Goal: Task Accomplishment & Management: Manage account settings

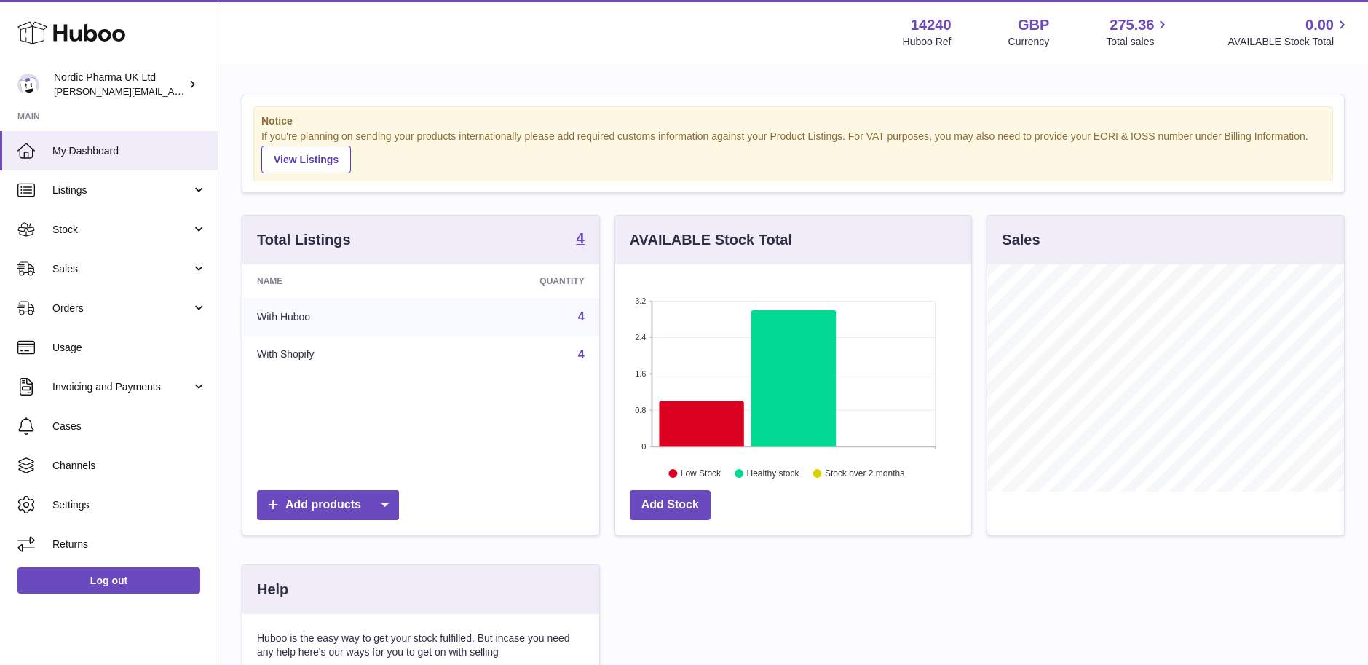
scroll to position [227, 356]
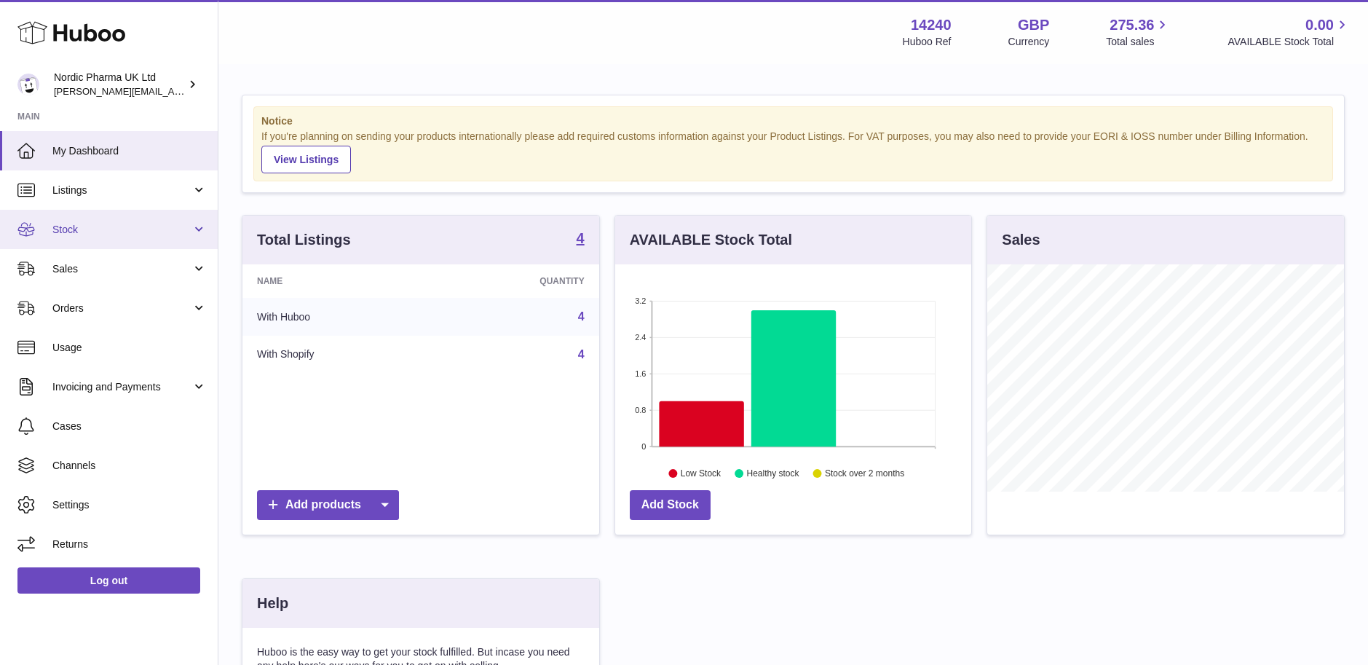
click at [71, 228] on span "Stock" at bounding box center [121, 230] width 139 height 14
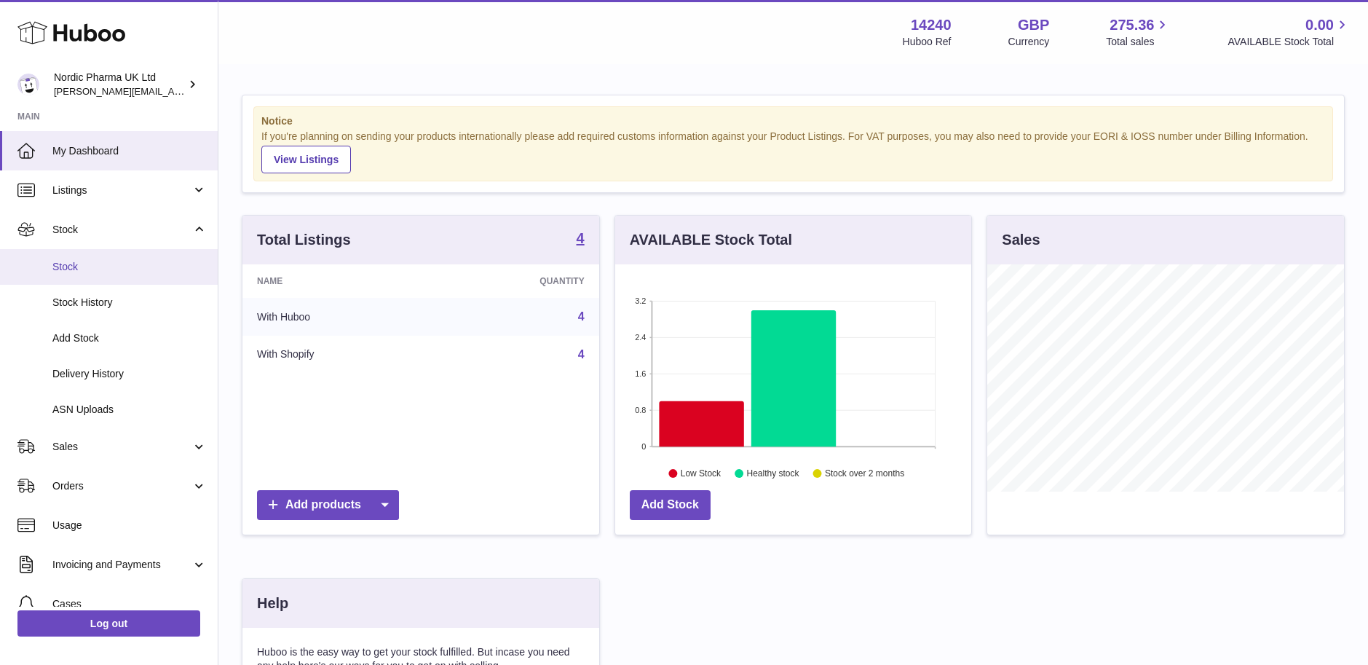
click at [70, 264] on span "Stock" at bounding box center [129, 267] width 154 height 14
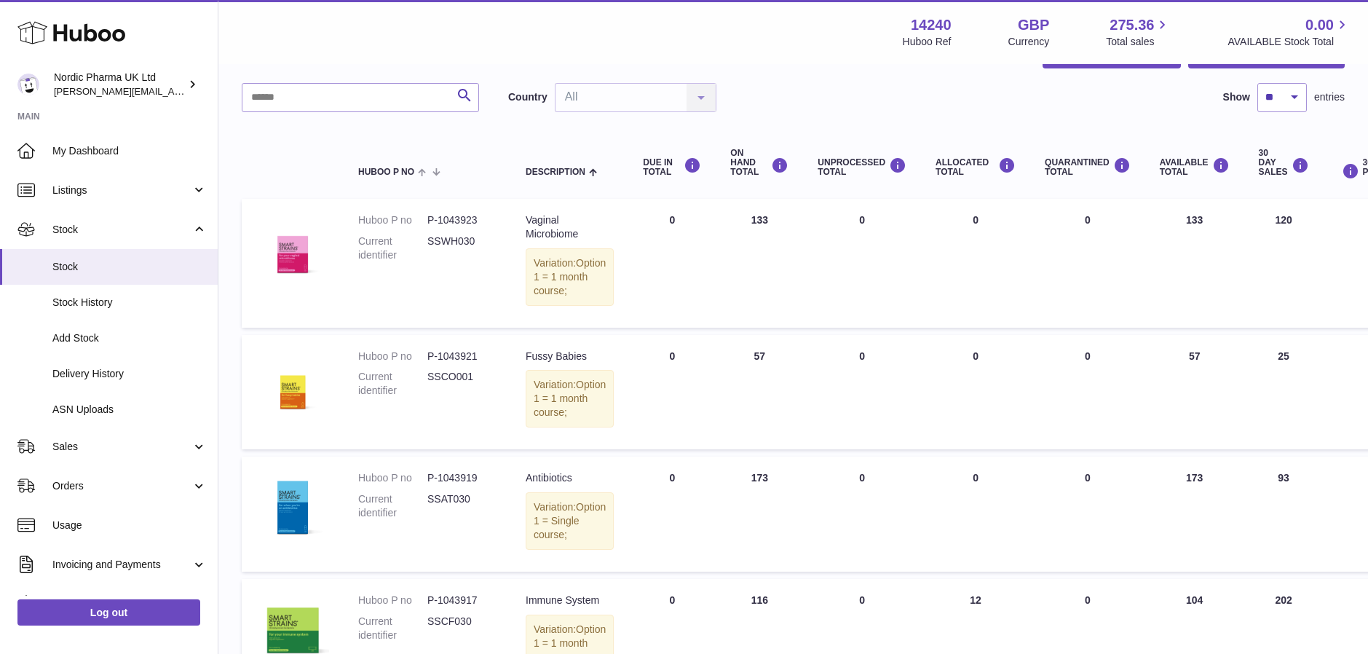
scroll to position [73, 0]
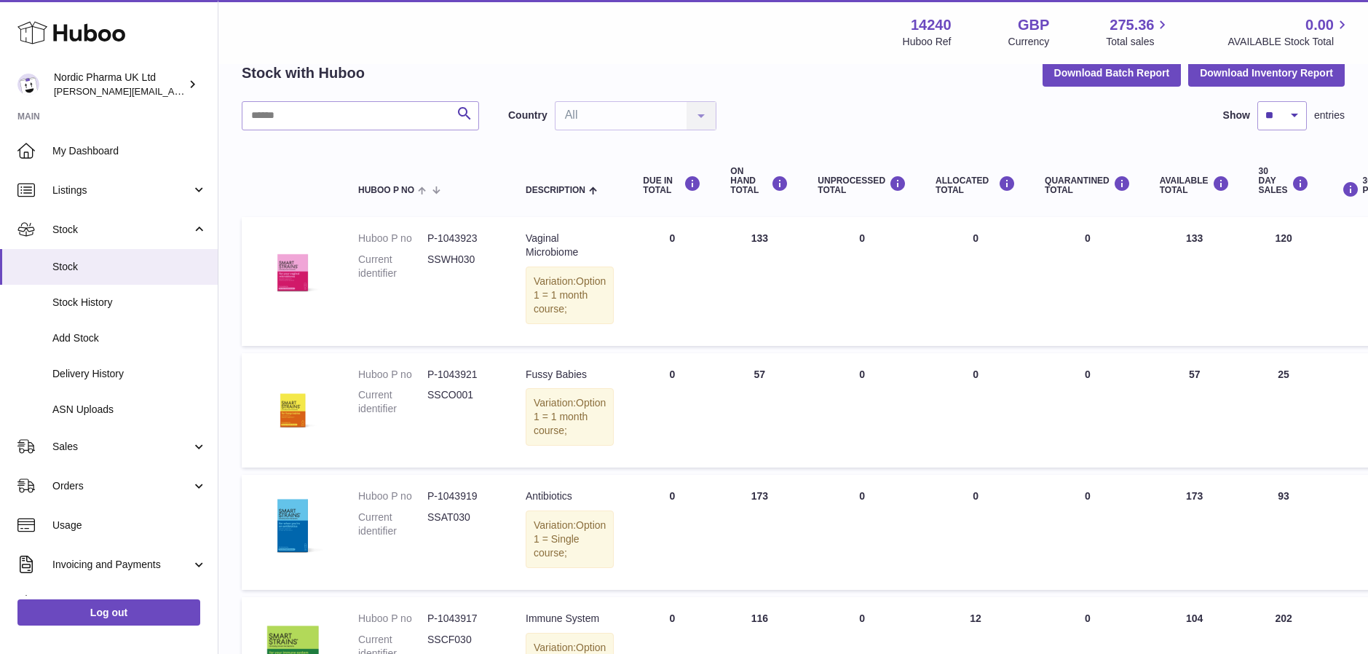
click at [828, 20] on div "Menu Huboo 14240 Huboo Ref GBP Currency 275.36 Total sales 0.00 AVAILABLE Stock…" at bounding box center [793, 31] width 1114 height 33
click at [74, 342] on span "Add Stock" at bounding box center [129, 338] width 154 height 14
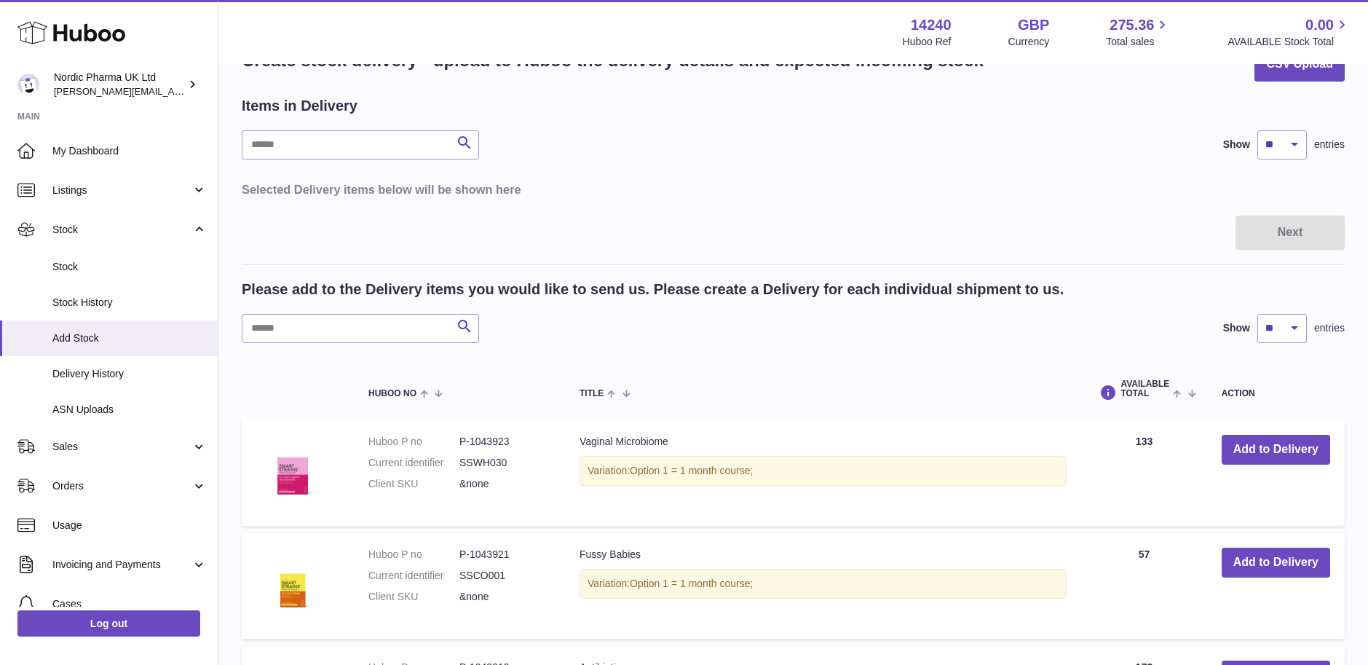
scroll to position [73, 0]
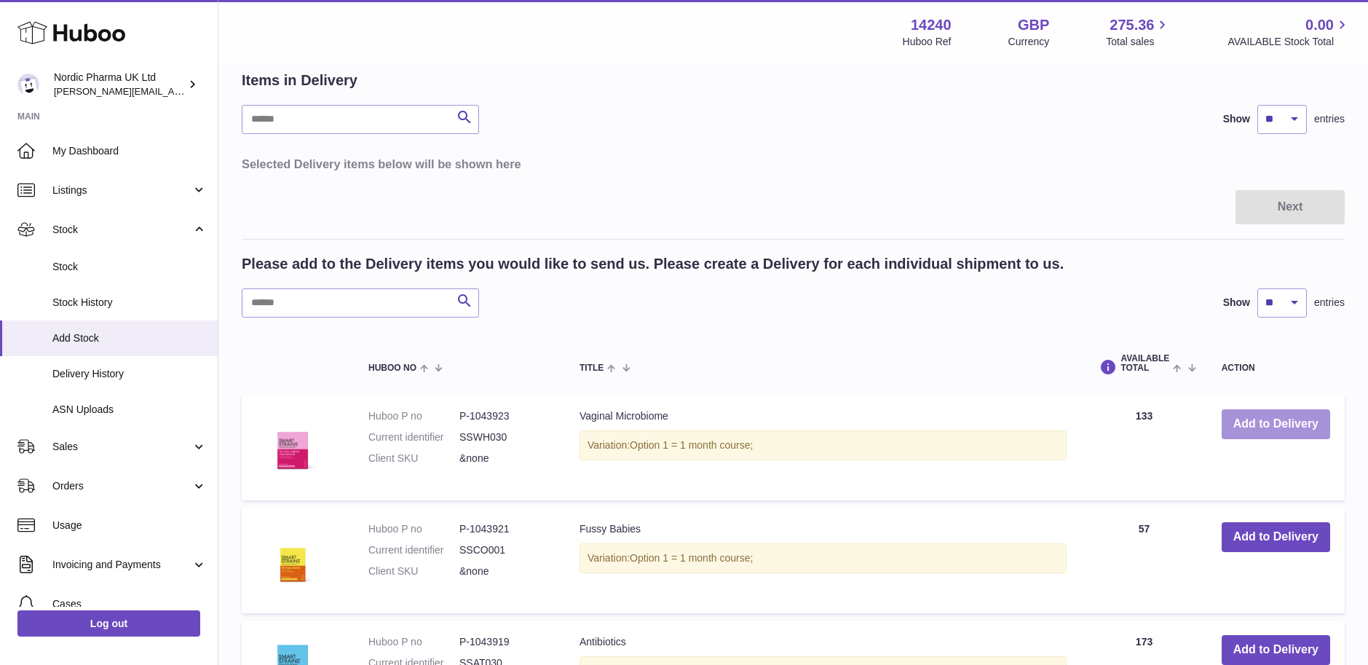
click at [1256, 421] on button "Add to Delivery" at bounding box center [1275, 424] width 108 height 30
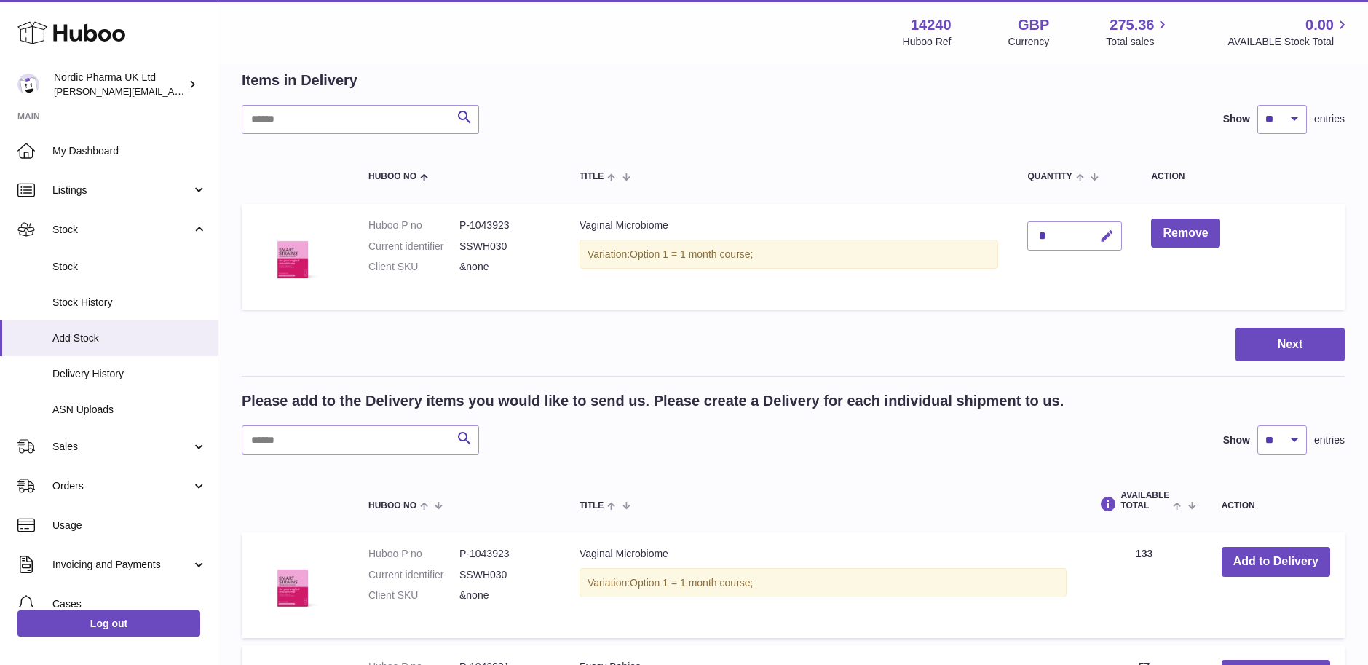
click at [1106, 230] on icon "button" at bounding box center [1106, 236] width 15 height 15
click at [1103, 233] on icon "submit" at bounding box center [1107, 235] width 13 height 13
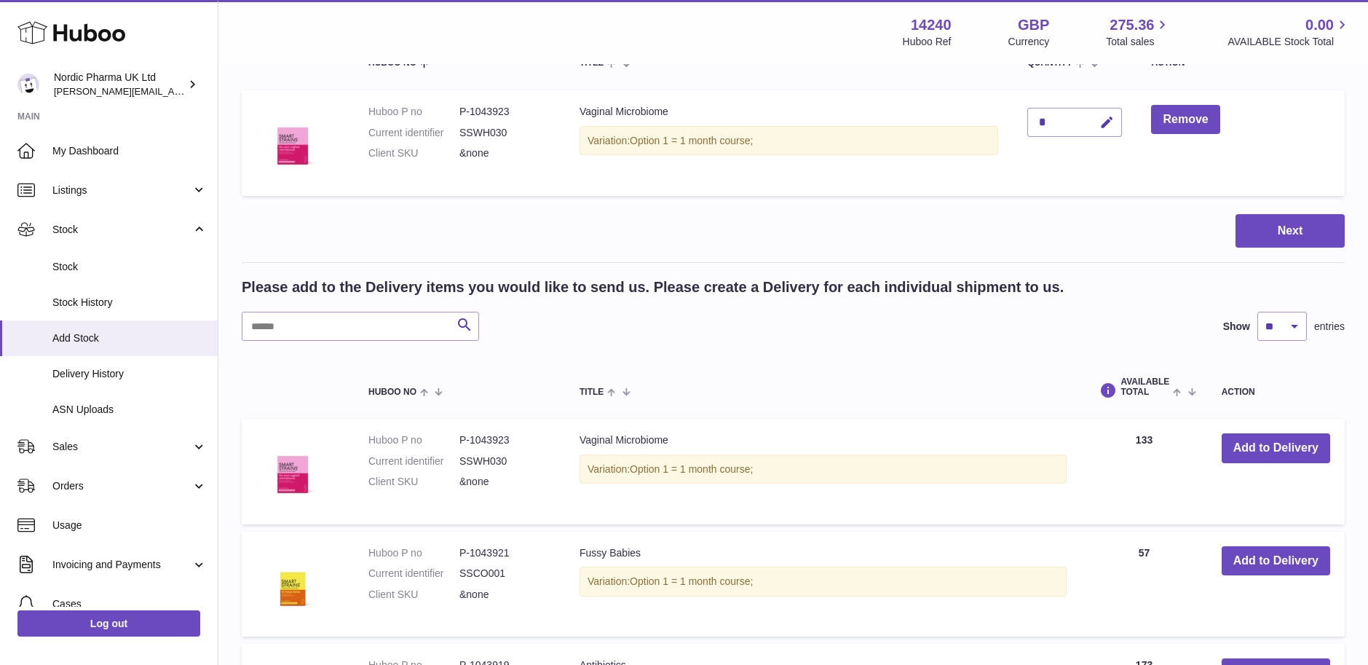
scroll to position [0, 0]
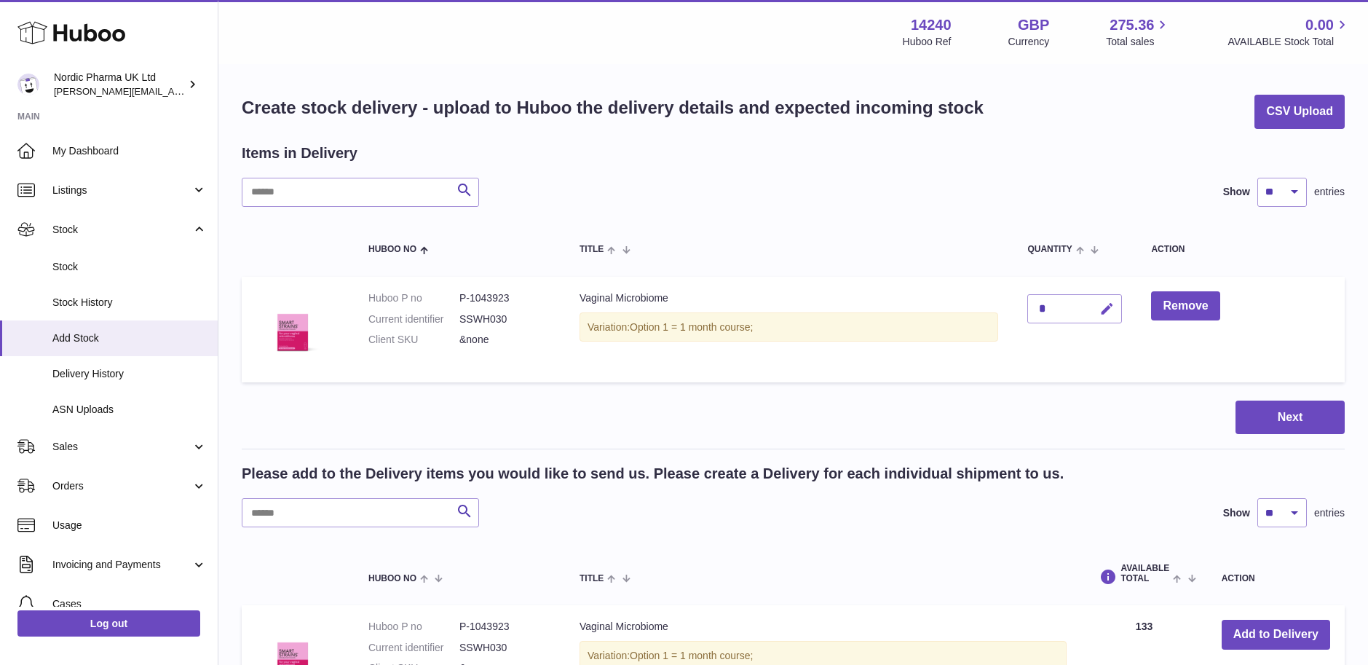
click at [1101, 309] on icon "button" at bounding box center [1106, 308] width 15 height 15
type input "*"
type input "**"
click at [1101, 309] on button "submit" at bounding box center [1105, 308] width 28 height 23
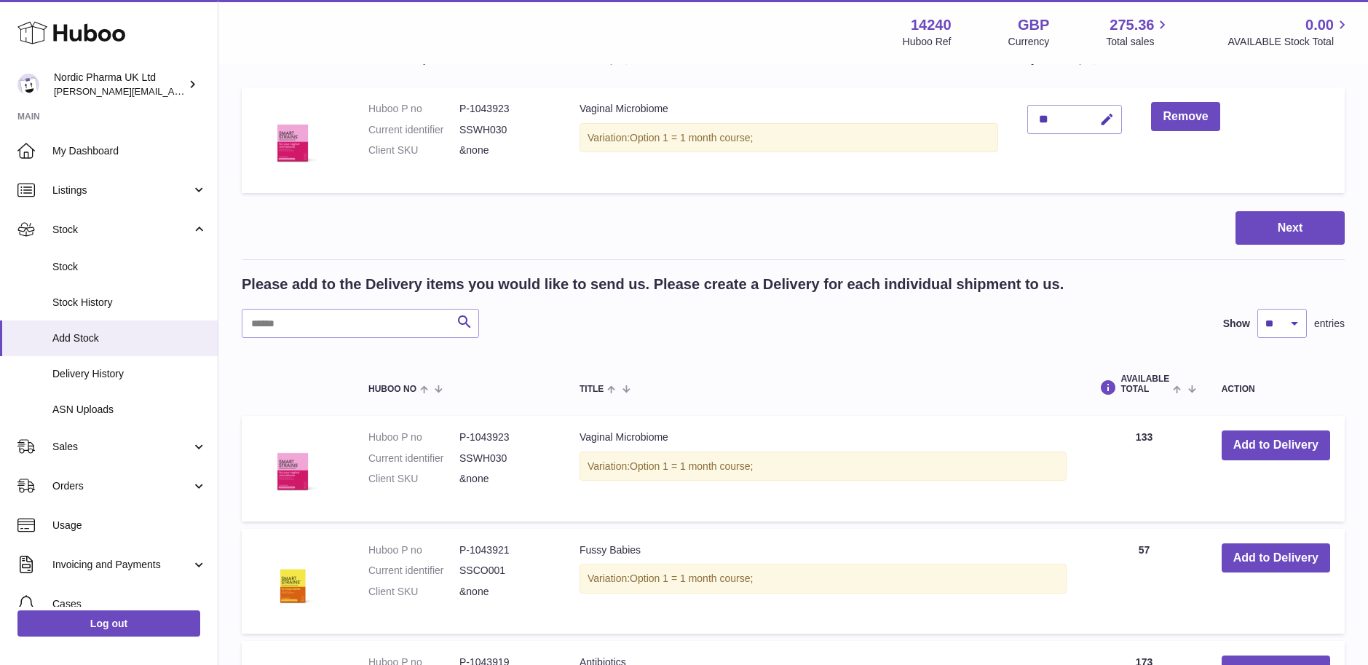
scroll to position [218, 0]
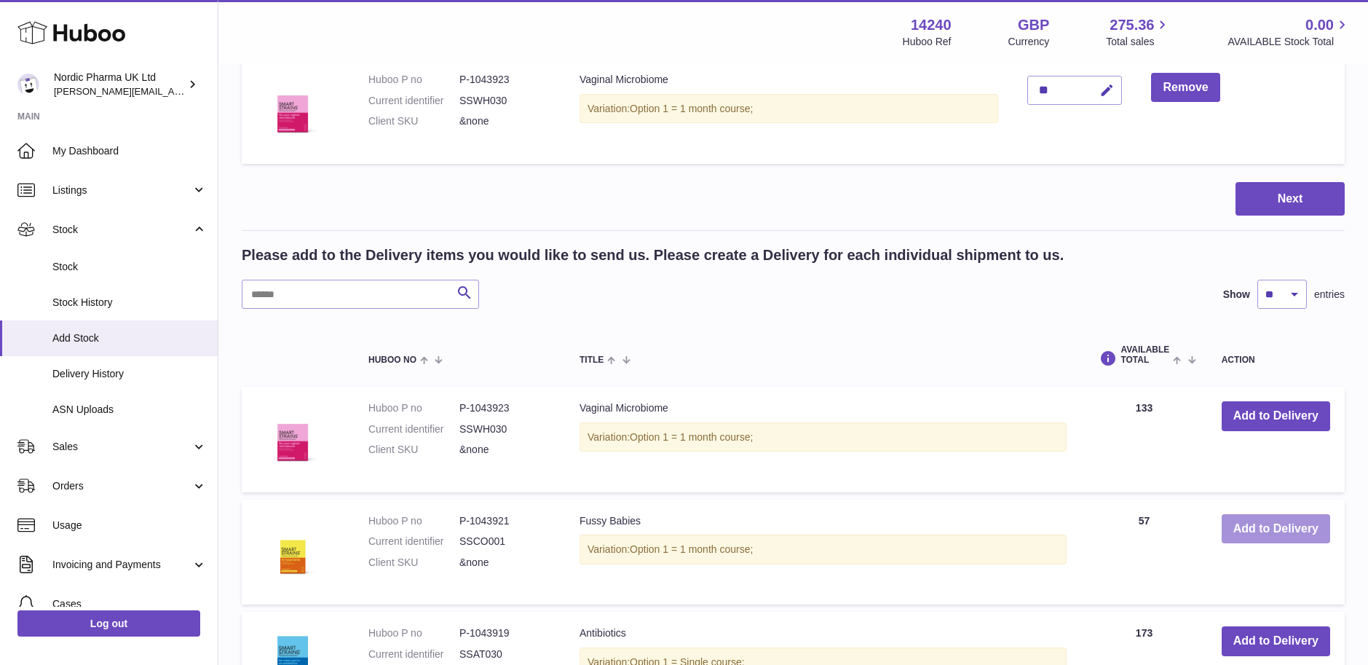
click at [1296, 531] on button "Add to Delivery" at bounding box center [1275, 529] width 108 height 30
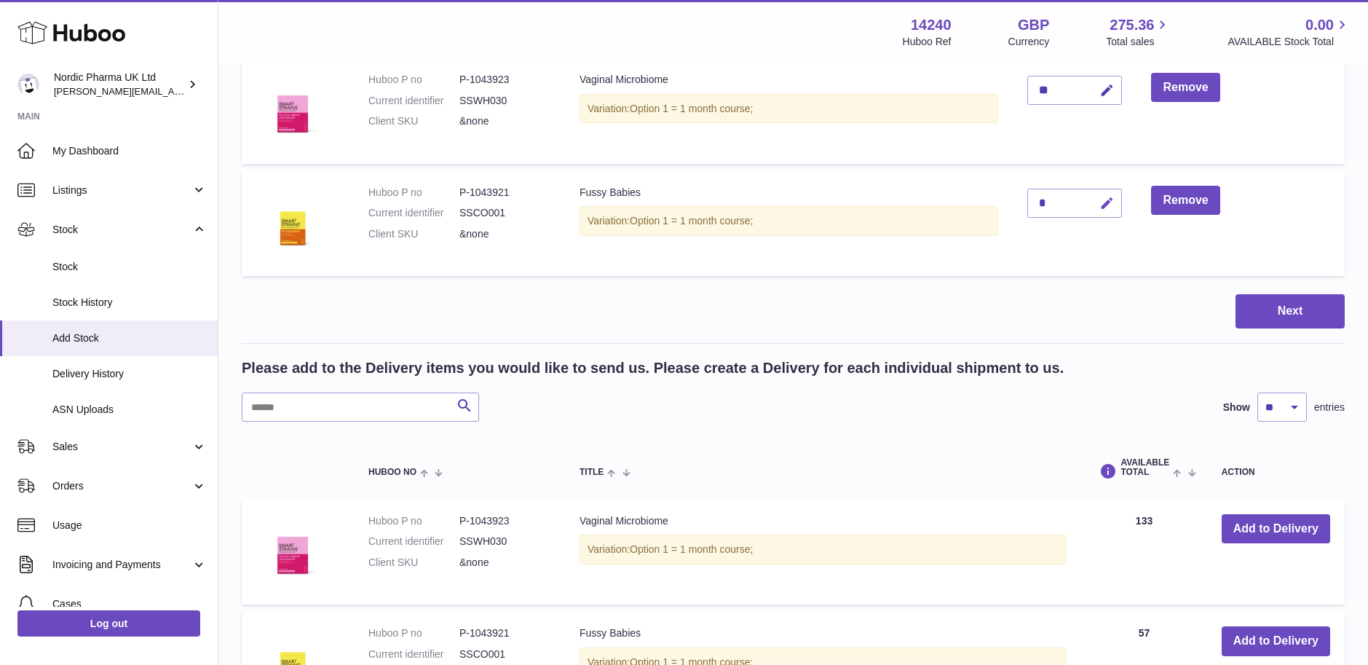
click at [1109, 199] on icon "button" at bounding box center [1106, 203] width 15 height 15
type input "*"
click at [1106, 202] on icon "submit" at bounding box center [1107, 203] width 13 height 13
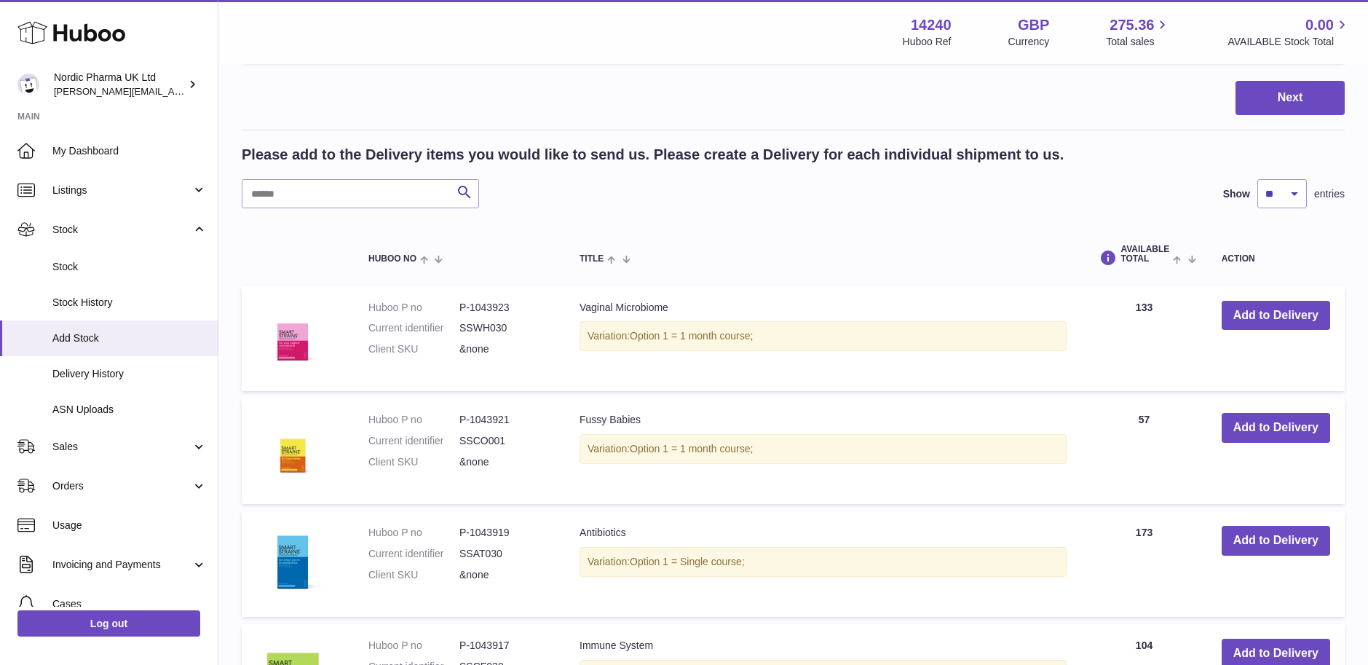
scroll to position [437, 0]
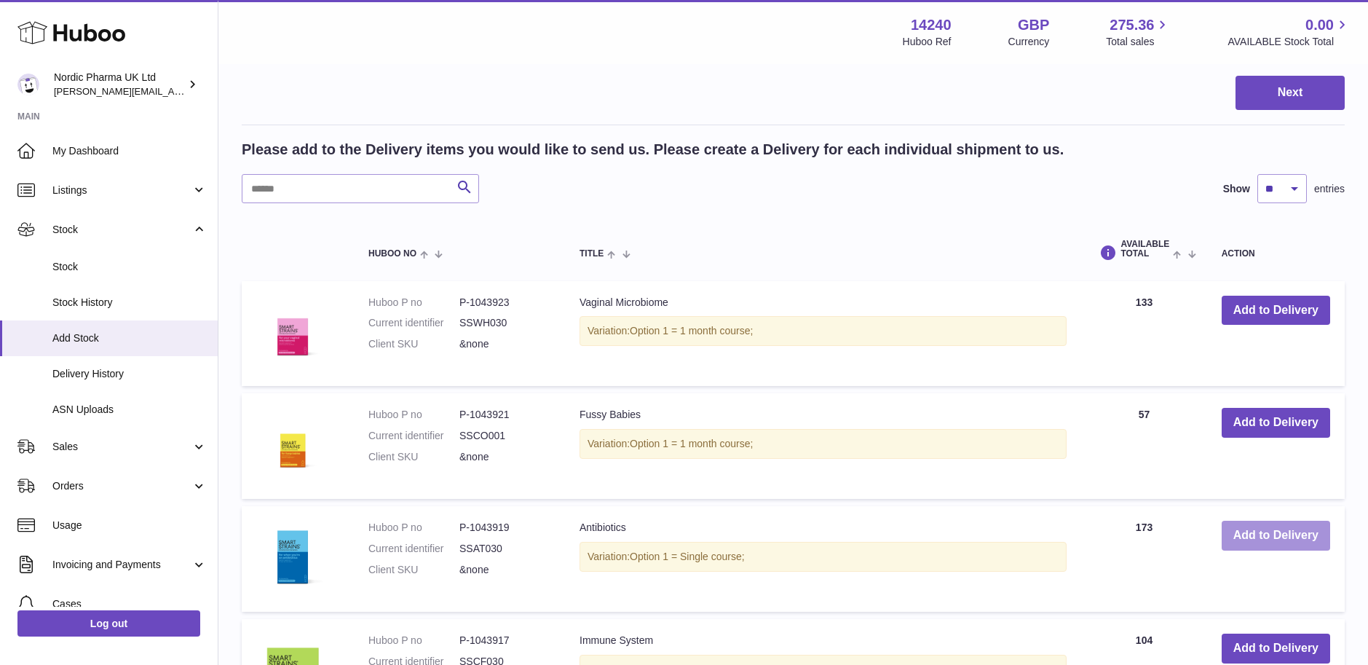
click at [1276, 526] on button "Add to Delivery" at bounding box center [1275, 535] width 108 height 30
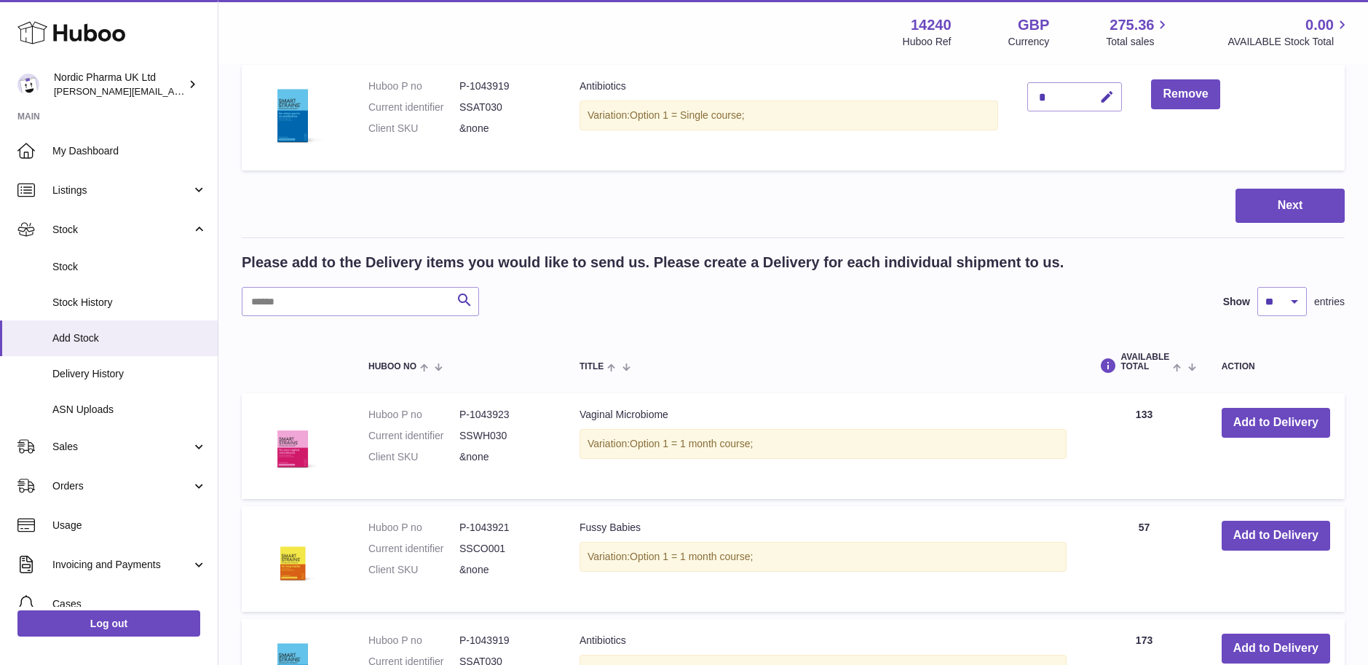
click at [1056, 100] on div "*" at bounding box center [1074, 96] width 95 height 29
click at [1046, 95] on div "*" at bounding box center [1074, 96] width 95 height 29
drag, startPoint x: 1106, startPoint y: 90, endPoint x: 1106, endPoint y: 100, distance: 9.5
click at [1106, 100] on icon "button" at bounding box center [1106, 97] width 15 height 15
type input "**"
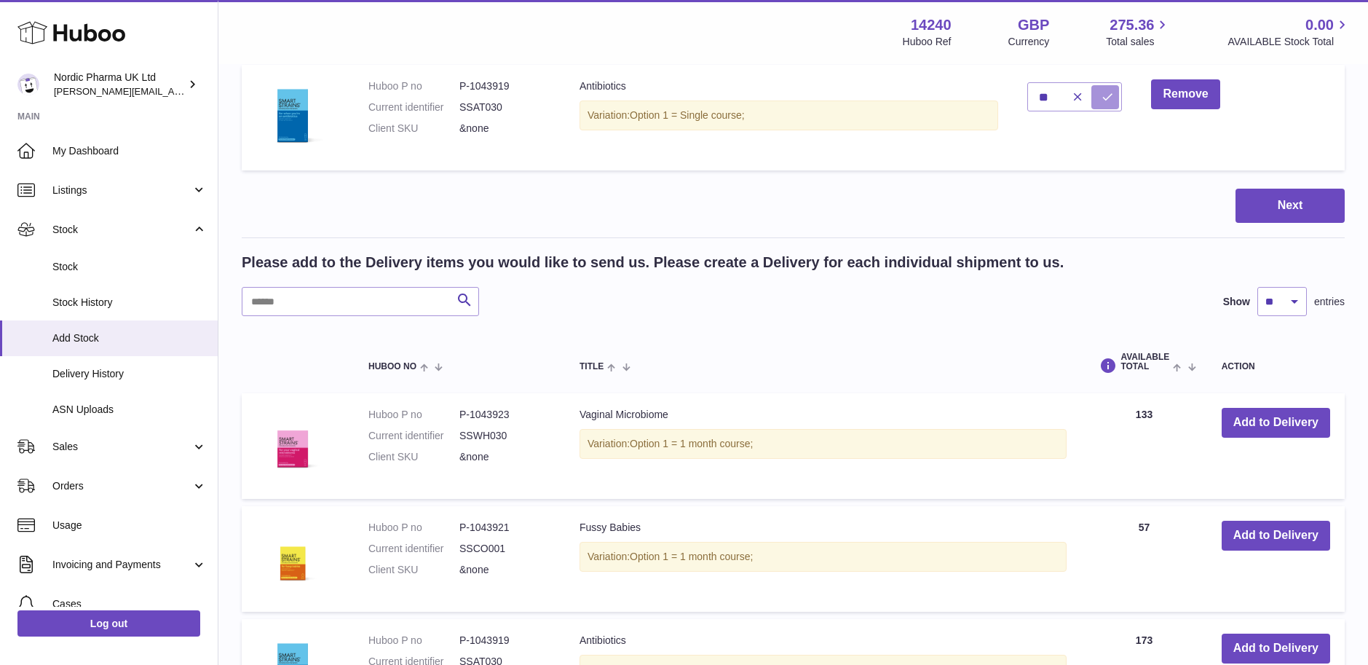
click at [1105, 94] on icon "submit" at bounding box center [1107, 96] width 13 height 13
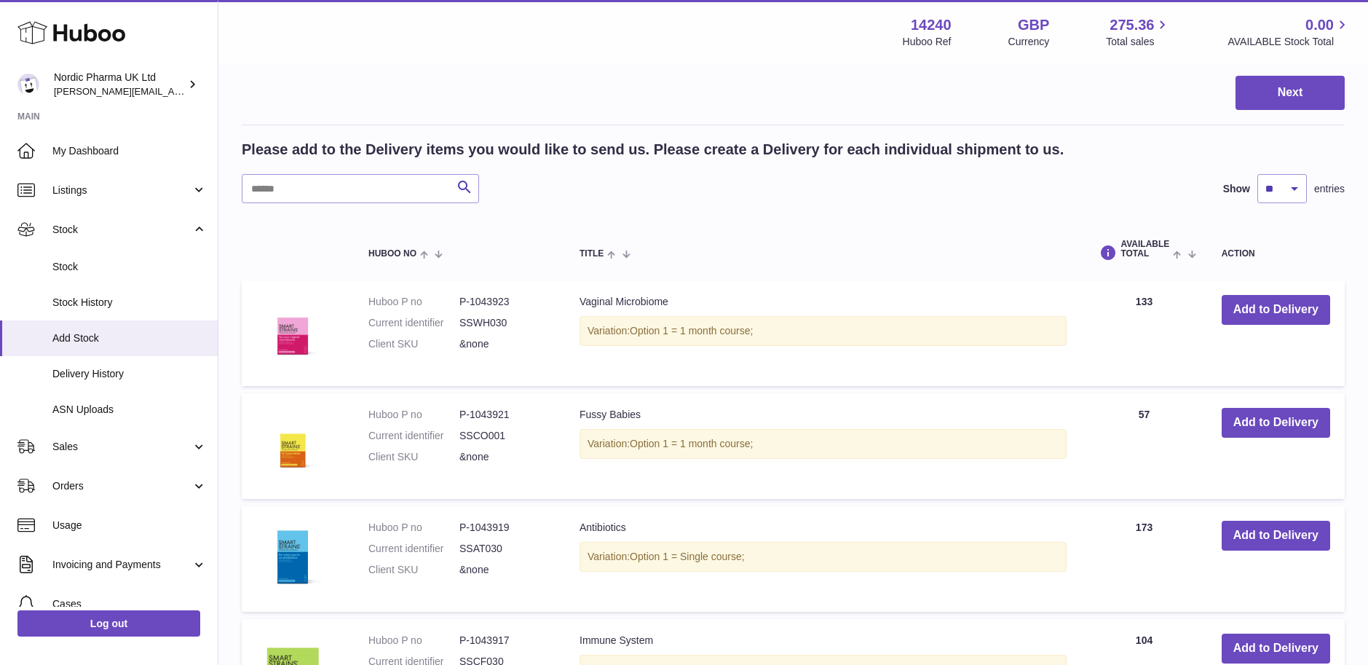
scroll to position [655, 0]
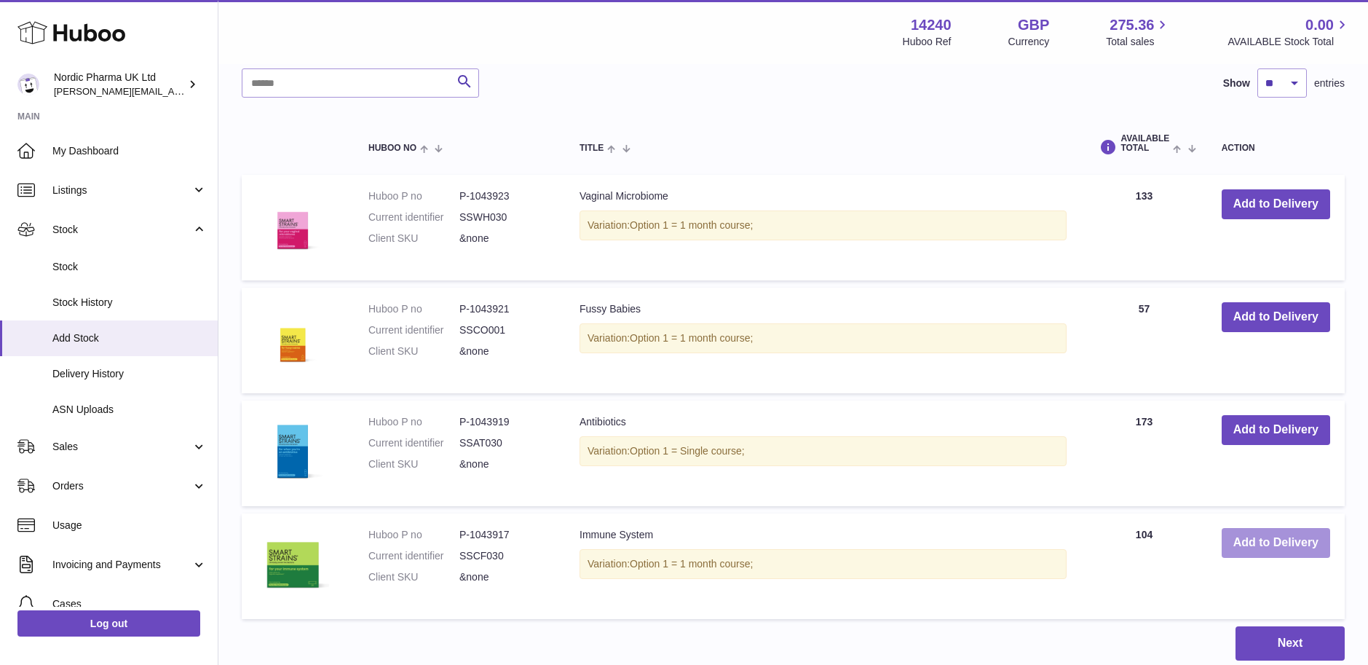
click at [1264, 542] on button "Add to Delivery" at bounding box center [1275, 543] width 108 height 30
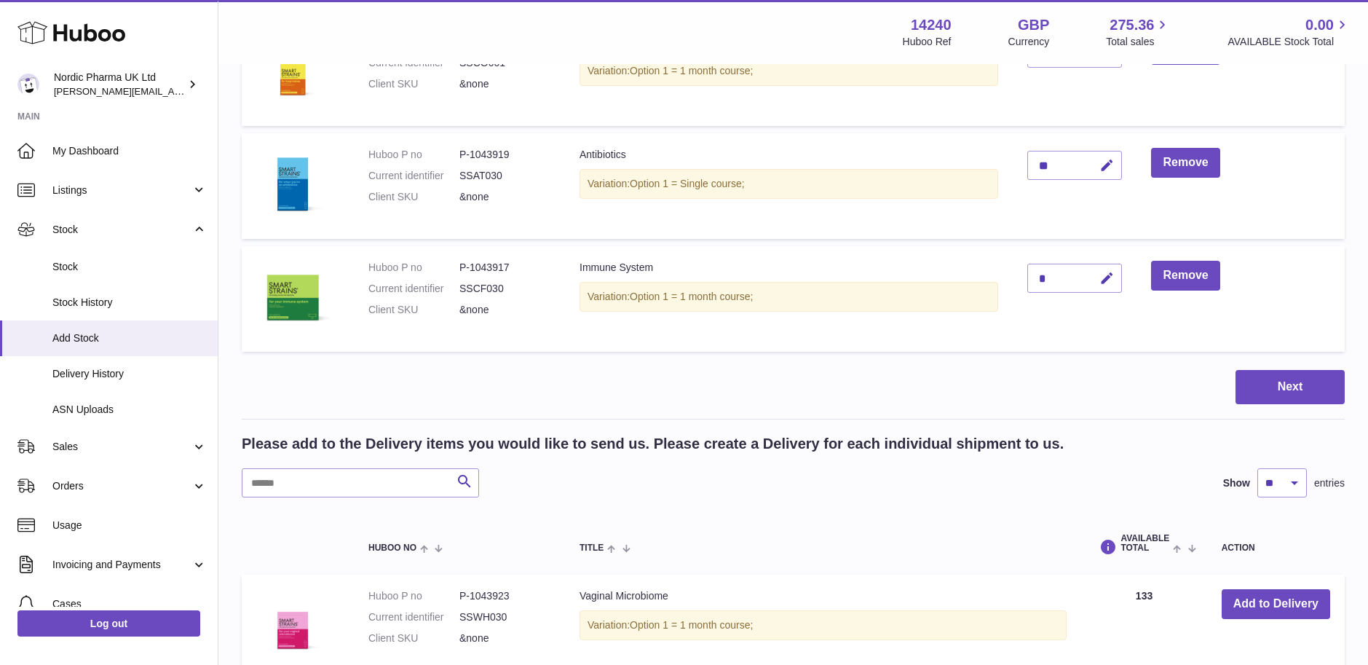
scroll to position [331, 0]
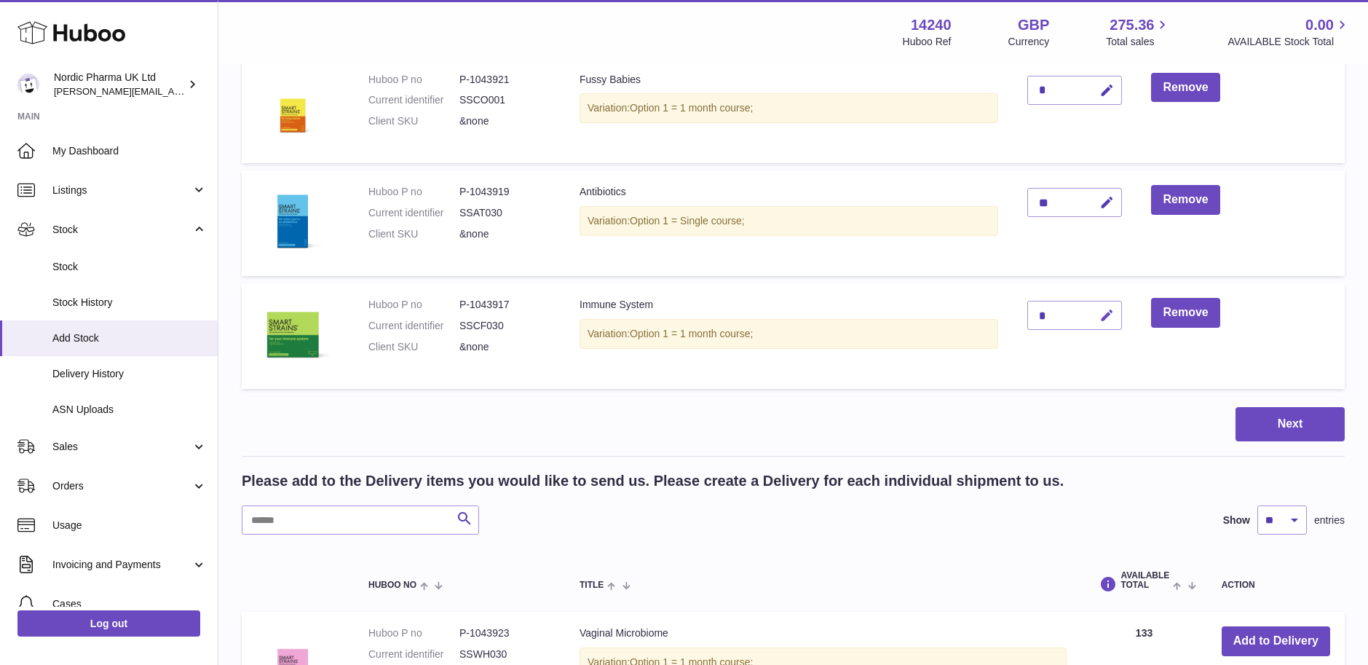
click at [1106, 312] on icon "button" at bounding box center [1106, 315] width 15 height 15
type input "***"
click at [1103, 308] on button "submit" at bounding box center [1105, 315] width 28 height 23
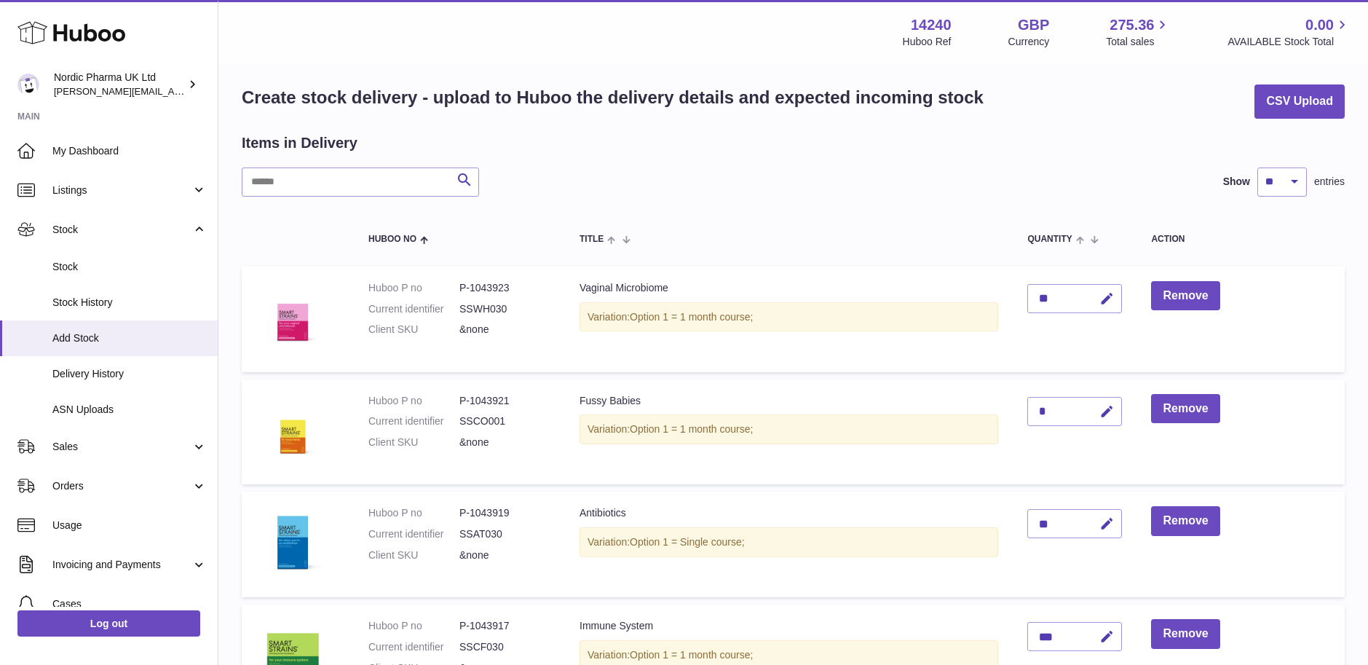
scroll to position [0, 0]
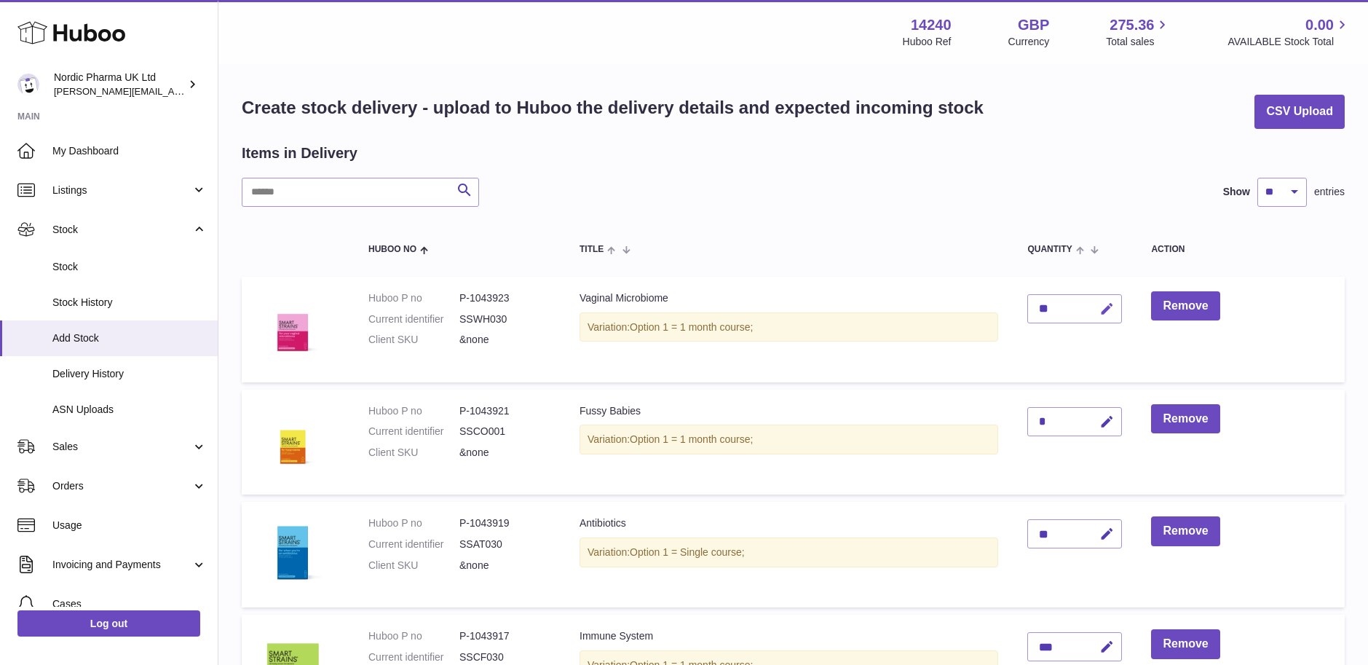
click at [1103, 308] on icon "button" at bounding box center [1106, 308] width 15 height 15
type input "*"
type input "**"
click at [1103, 308] on icon "submit" at bounding box center [1107, 308] width 13 height 13
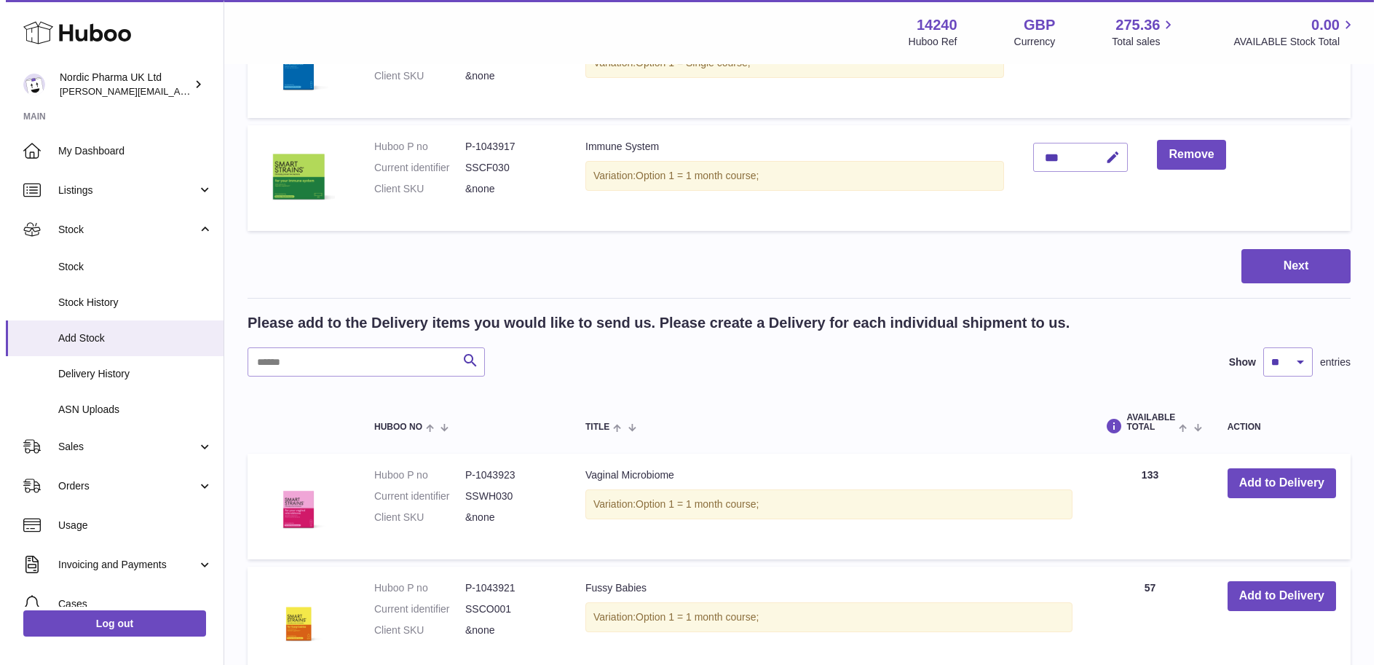
scroll to position [510, 0]
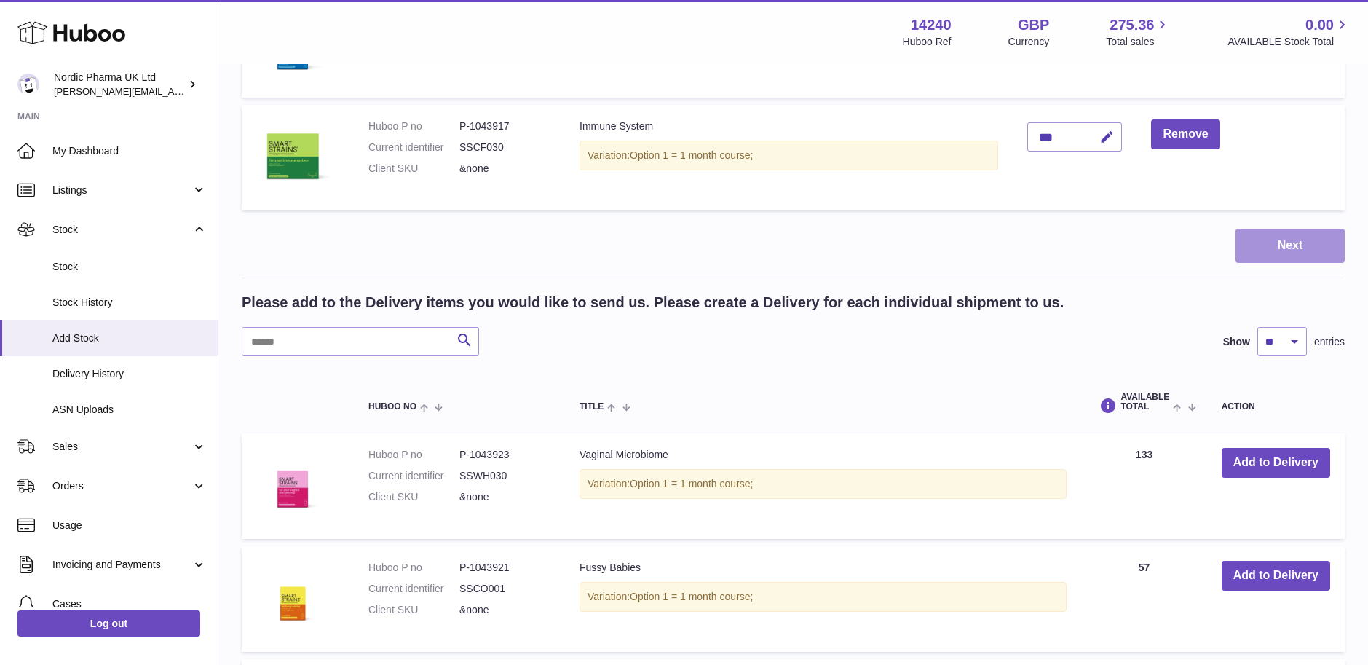
click at [1269, 239] on button "Next" at bounding box center [1289, 246] width 109 height 34
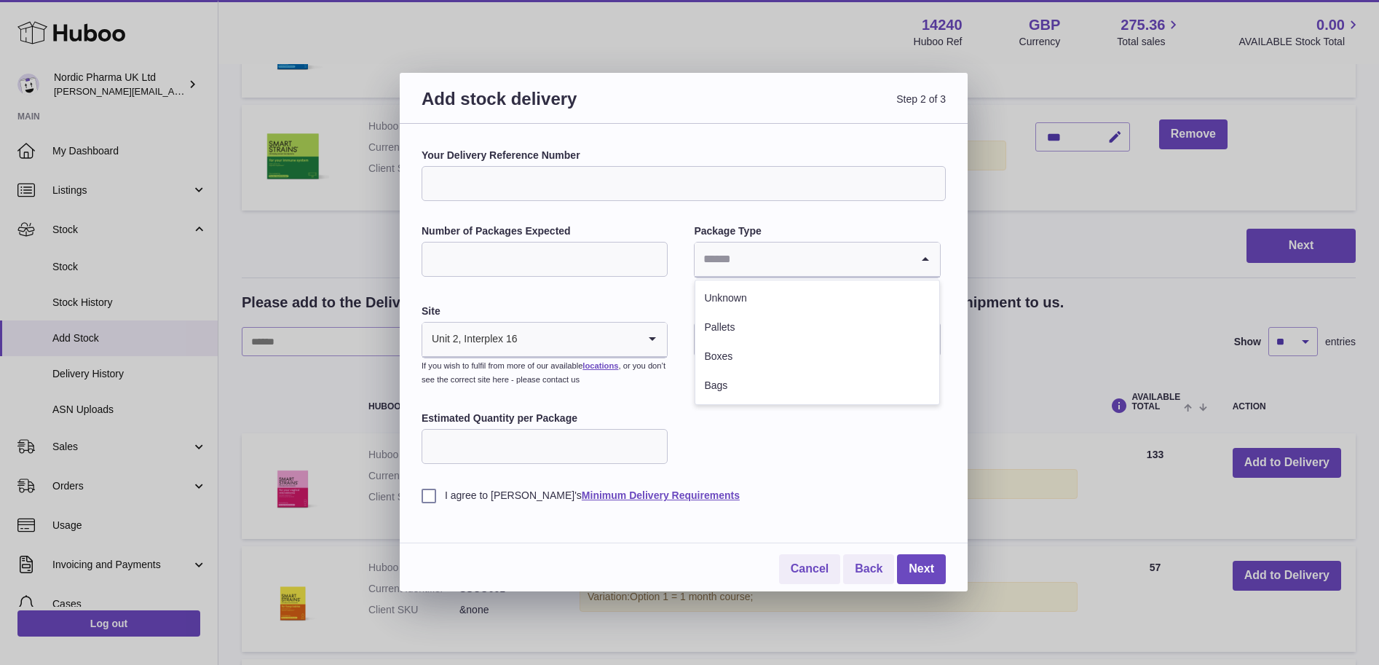
click at [929, 261] on icon "Search for option" at bounding box center [925, 258] width 29 height 33
click at [767, 351] on li "Boxes" at bounding box center [816, 356] width 243 height 29
click at [538, 266] on input "Number of Packages Expected" at bounding box center [544, 259] width 246 height 35
type input "**"
click at [595, 445] on input "Estimated Quantity per Package" at bounding box center [544, 446] width 246 height 35
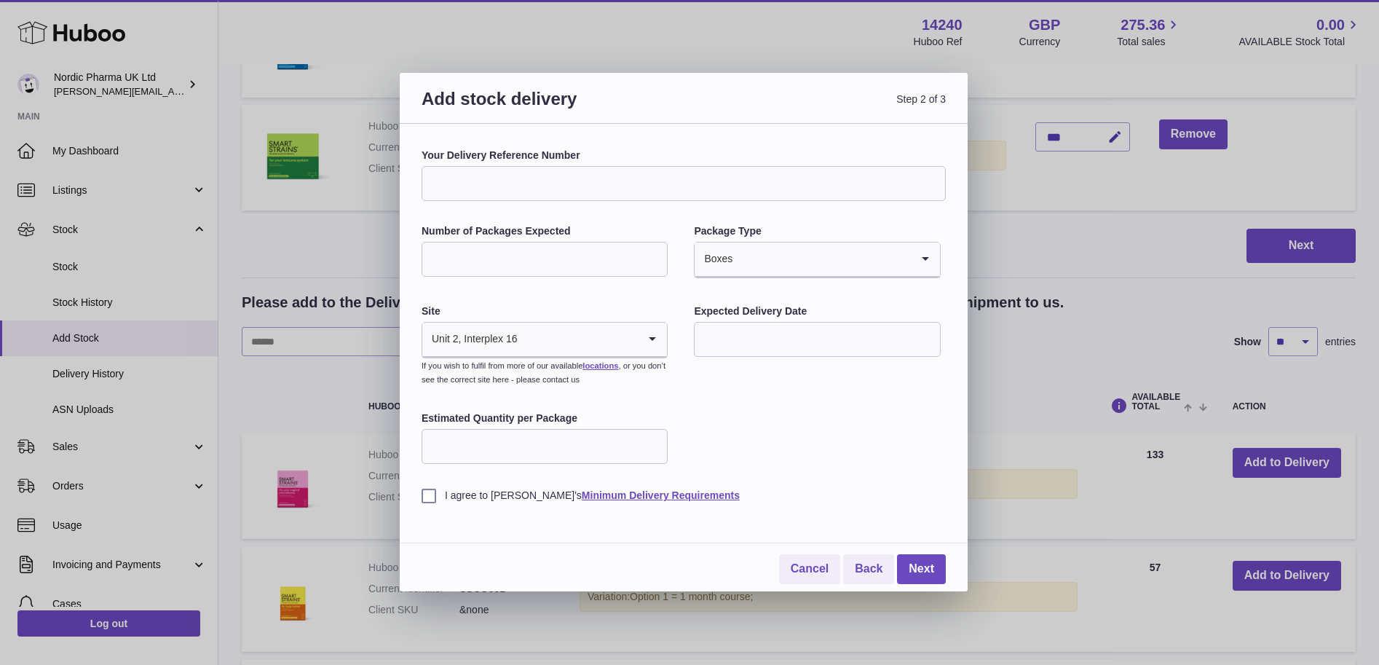
type input "*"
click at [430, 499] on label "I agree to Huboo's Minimum Delivery Requirements" at bounding box center [683, 495] width 524 height 14
click at [849, 333] on input "text" at bounding box center [817, 339] width 246 height 35
click at [780, 492] on span "17" at bounding box center [775, 489] width 26 height 26
type input "**********"
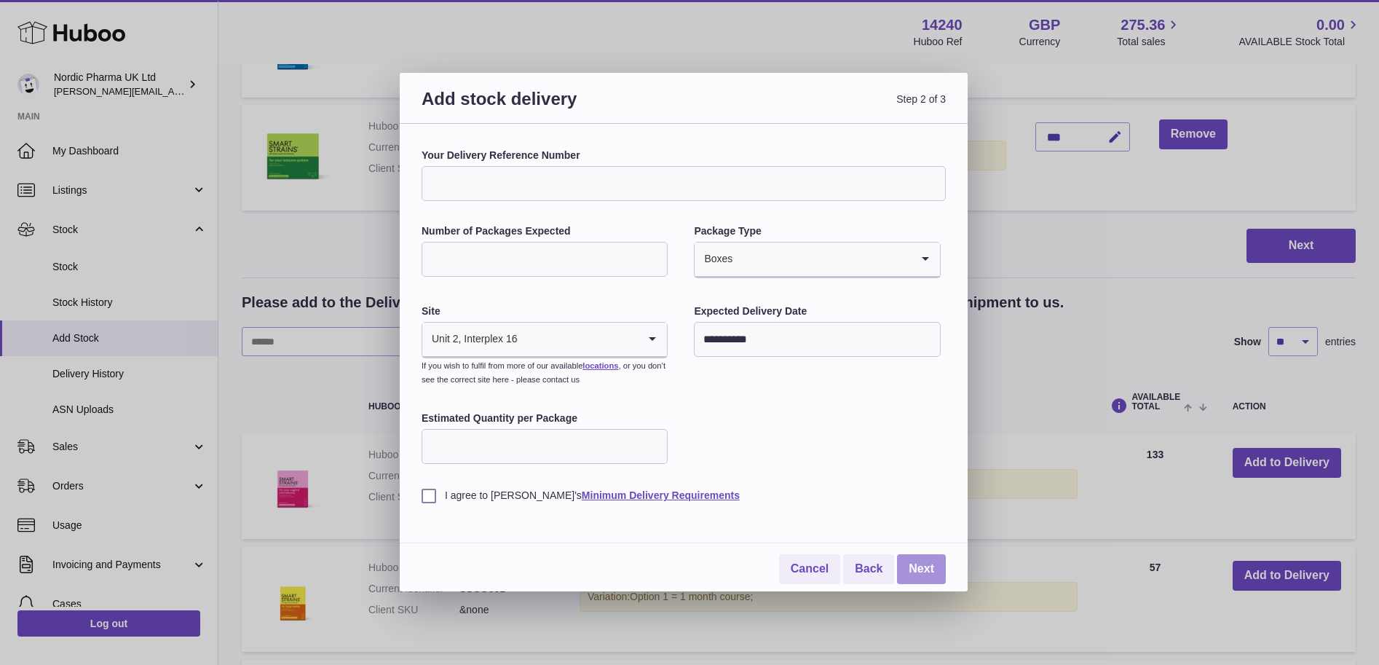
click at [922, 566] on link "Next" at bounding box center [921, 569] width 49 height 30
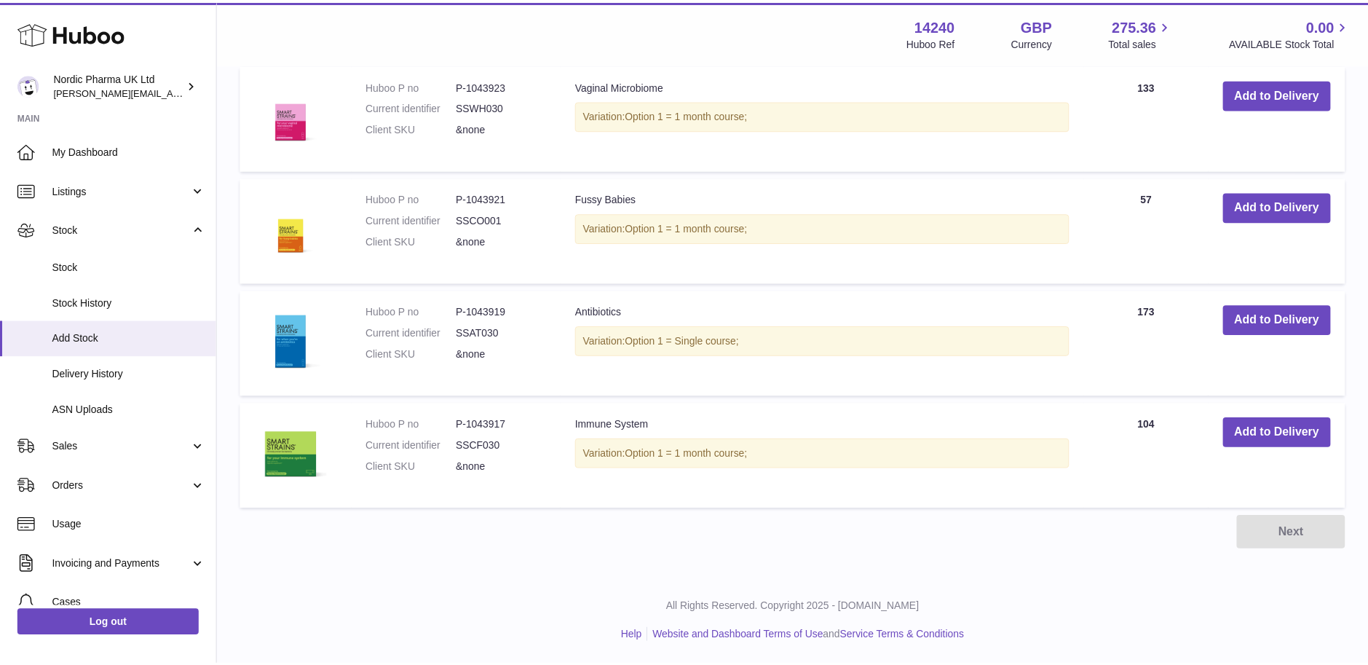
scroll to position [403, 0]
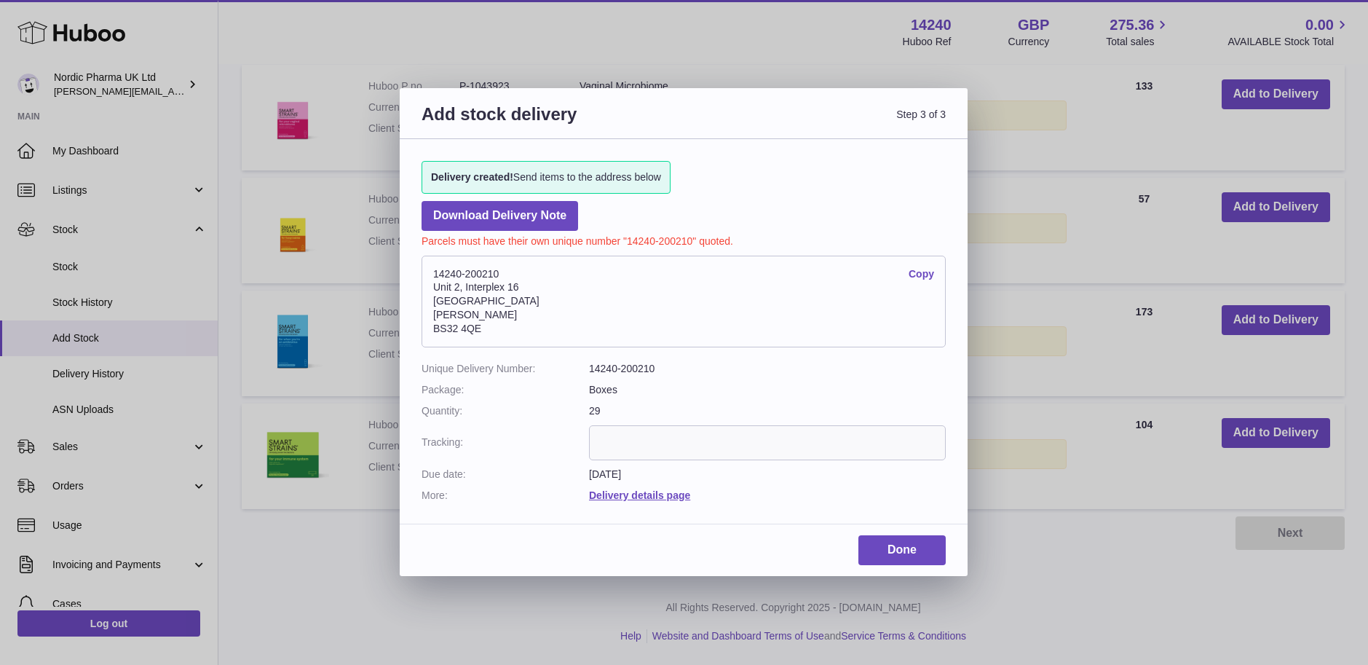
drag, startPoint x: 432, startPoint y: 275, endPoint x: 515, endPoint y: 328, distance: 99.1
click at [515, 328] on address "14240-200210 Copy Unit 2, Interplex 16 Ash Ridge Road Bradley Stoke BS32 4QE" at bounding box center [683, 301] width 524 height 92
drag, startPoint x: 515, startPoint y: 328, endPoint x: 481, endPoint y: 321, distance: 35.0
copy address "14240-200210 Copy Unit 2, Interplex 16 Ash Ridge Road Bradley Stoke BS32 4QE"
click at [896, 545] on link "Done" at bounding box center [901, 550] width 87 height 30
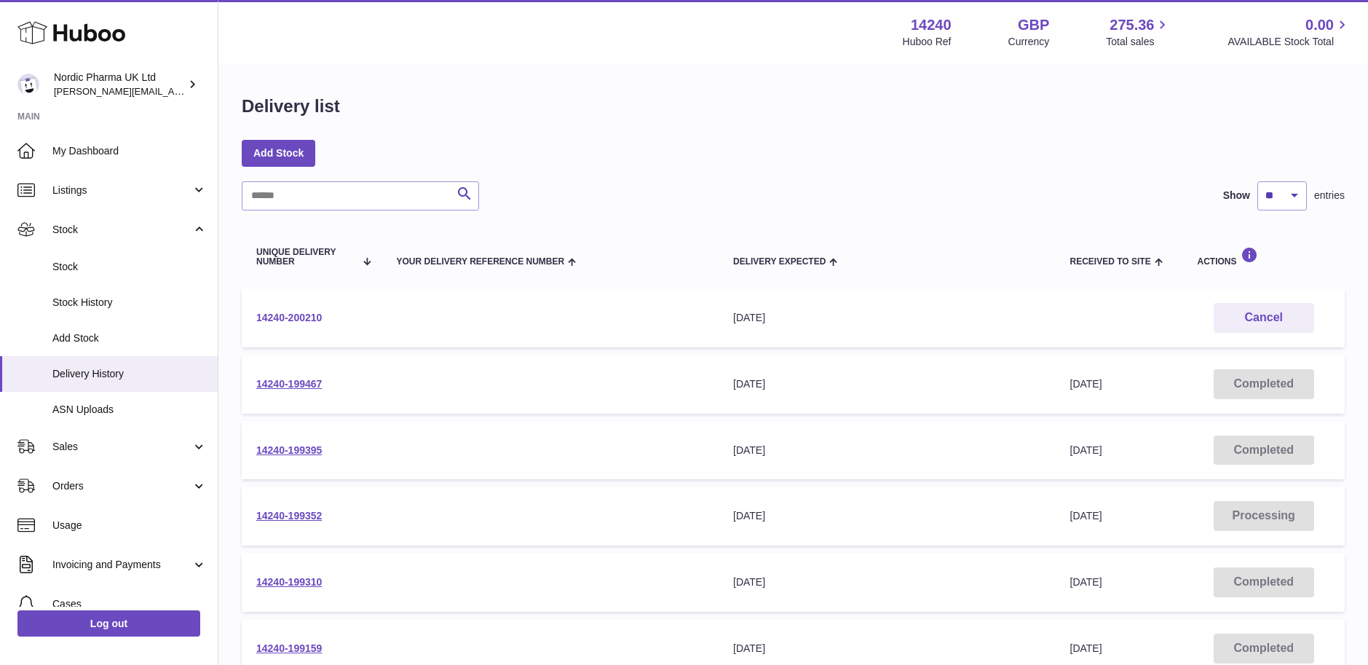
click at [312, 316] on link "14240-200210" at bounding box center [289, 318] width 66 height 12
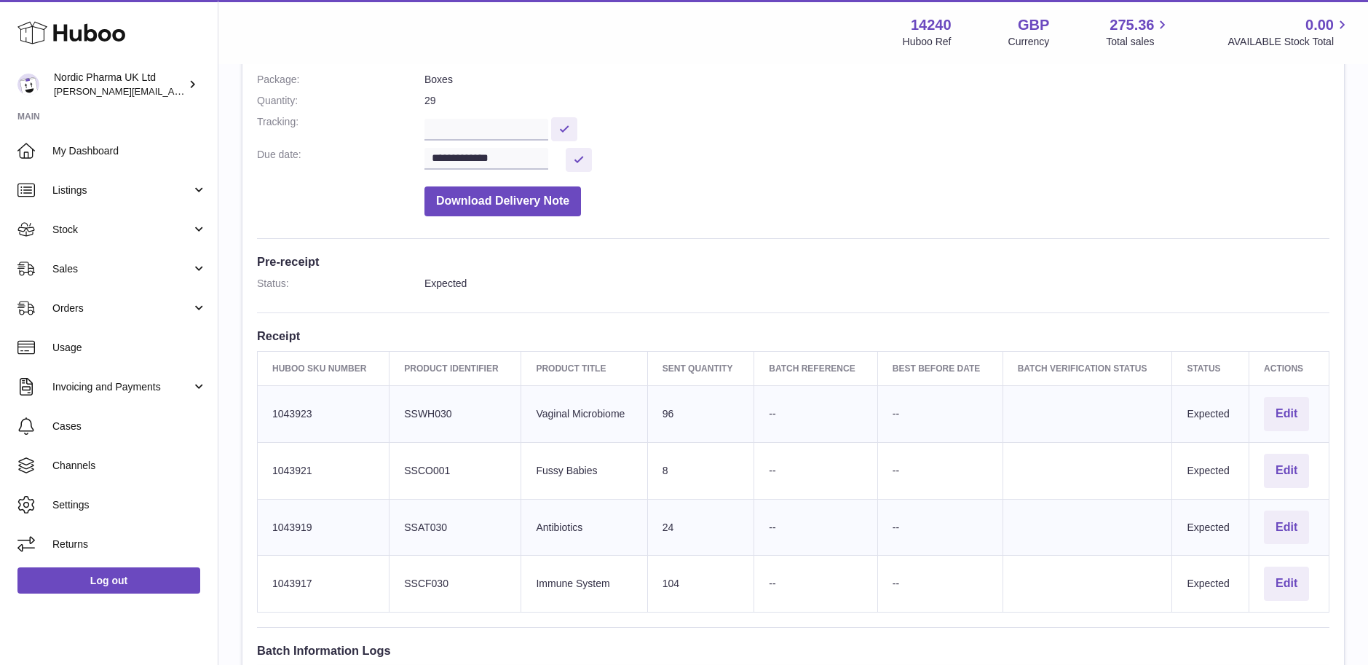
scroll to position [218, 0]
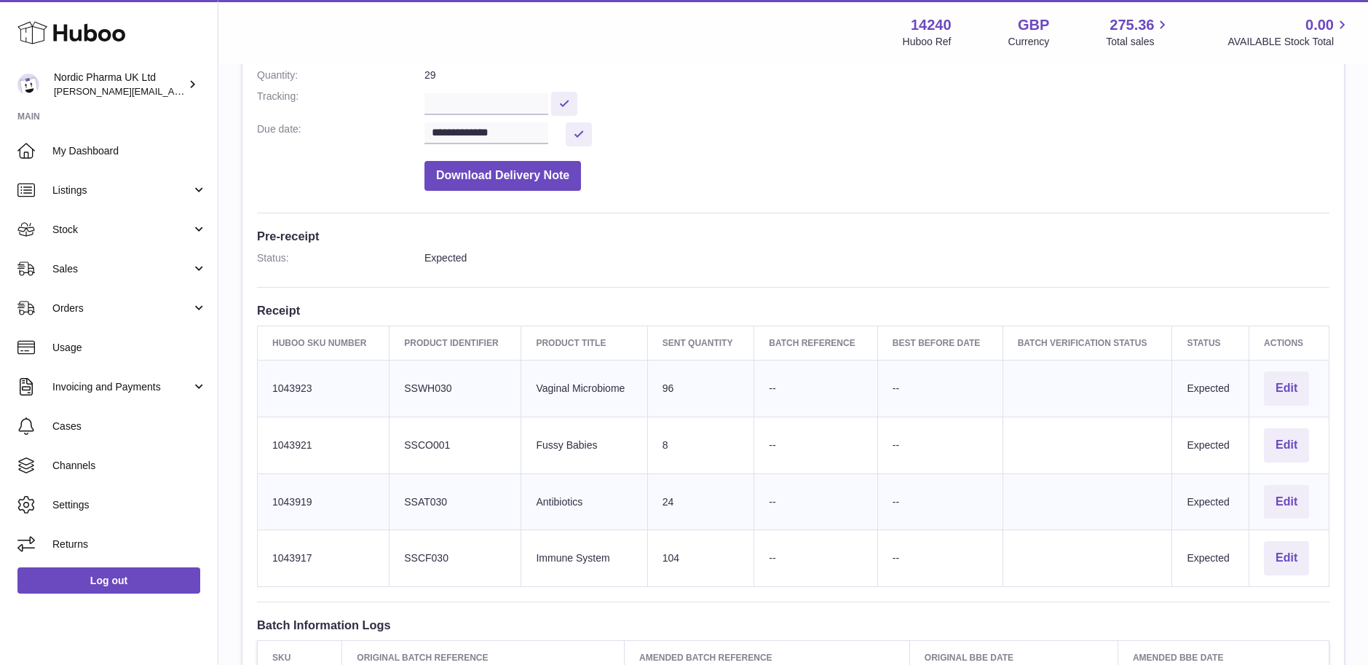
drag, startPoint x: 273, startPoint y: 387, endPoint x: 448, endPoint y: 555, distance: 243.5
click at [448, 555] on tbody "Huboo SKU Number 1043923 Client Identifier SSWH030 Product title Vaginal Microb…" at bounding box center [793, 473] width 1071 height 226
copy tbody "1043923 Client Identifier SSWH030 Product title Vaginal Microbiome Sent Quantit…"
click at [930, 182] on dd "Download Delivery Note" at bounding box center [876, 172] width 905 height 37
click at [76, 233] on span "Stock" at bounding box center [121, 230] width 139 height 14
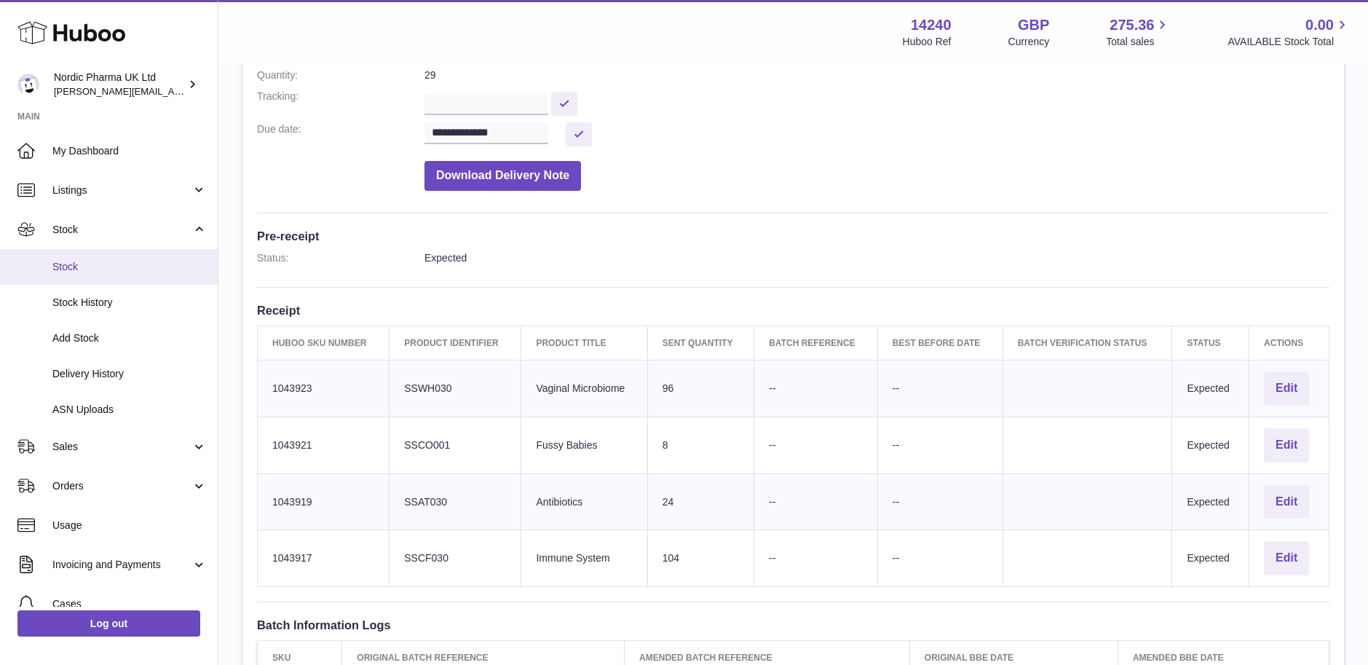
click at [75, 266] on span "Stock" at bounding box center [129, 267] width 154 height 14
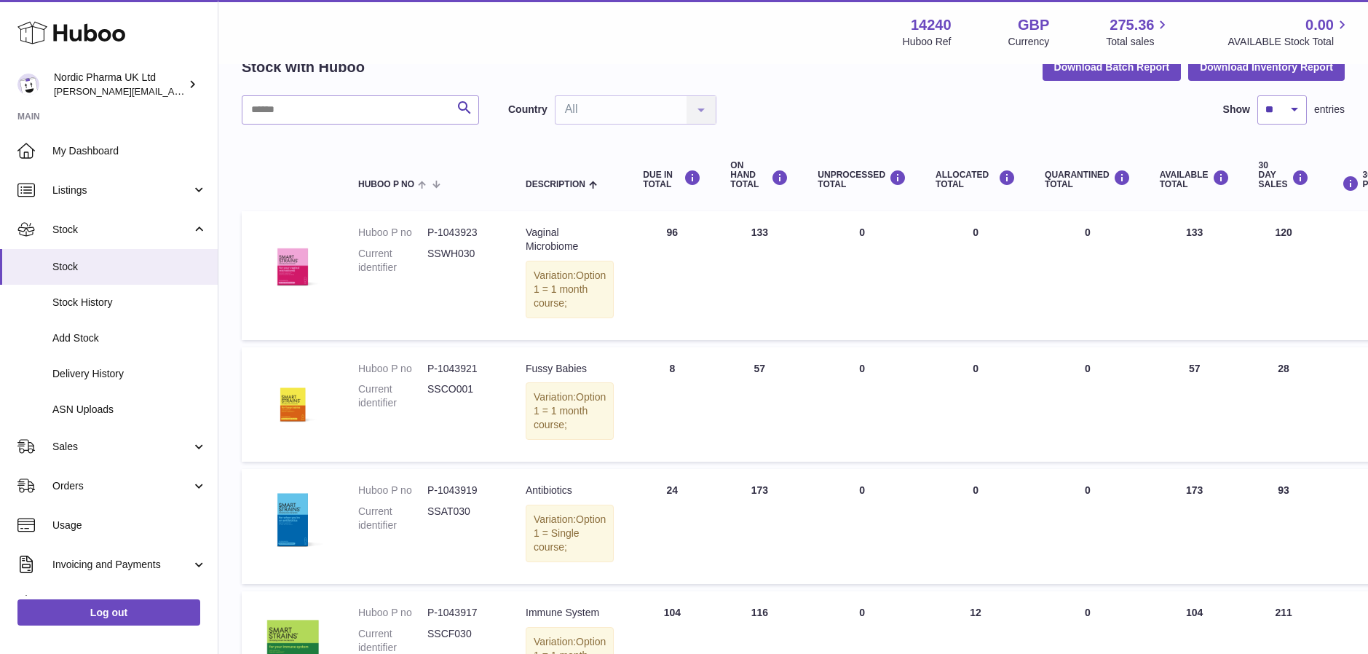
scroll to position [73, 0]
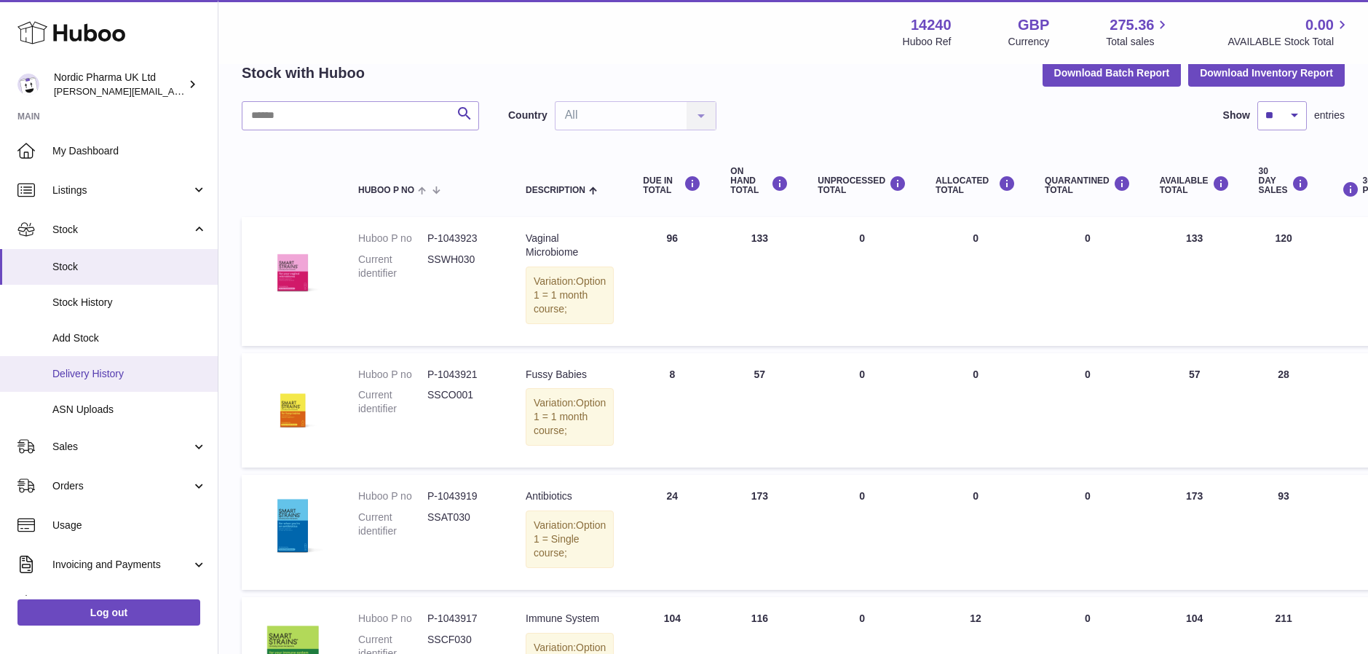
click at [87, 372] on span "Delivery History" at bounding box center [129, 374] width 154 height 14
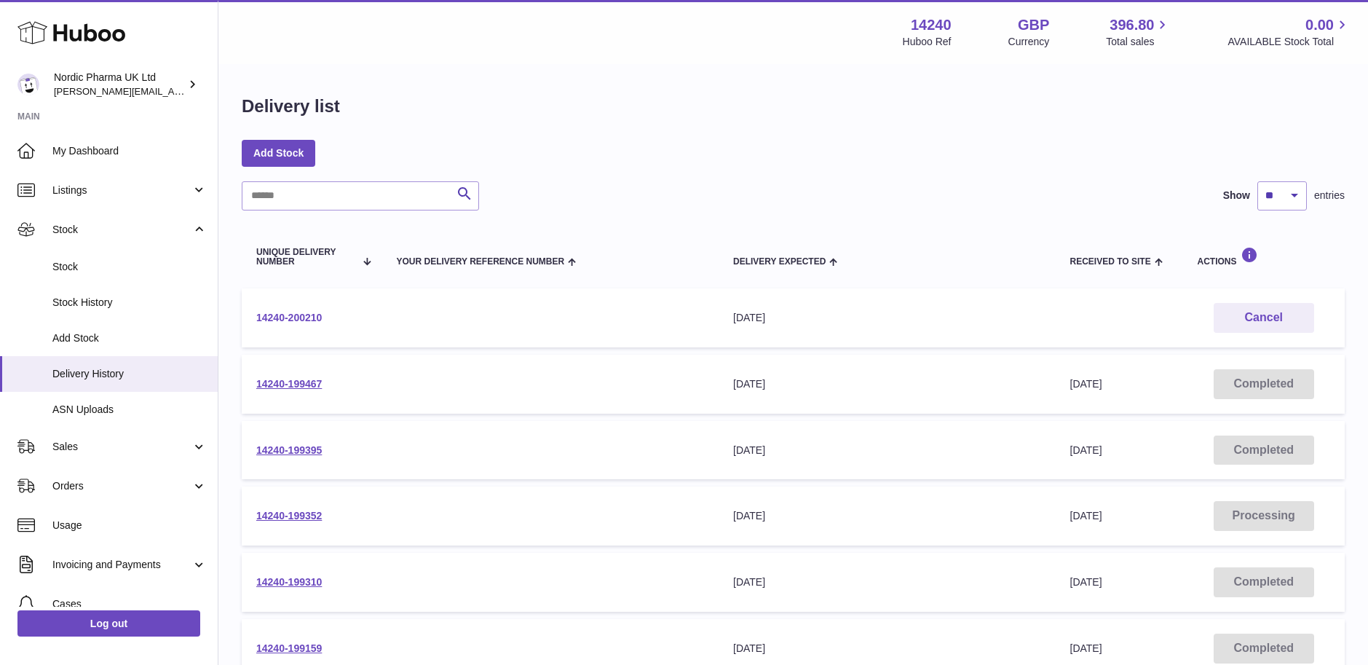
click at [275, 315] on link "14240-200210" at bounding box center [289, 318] width 66 height 12
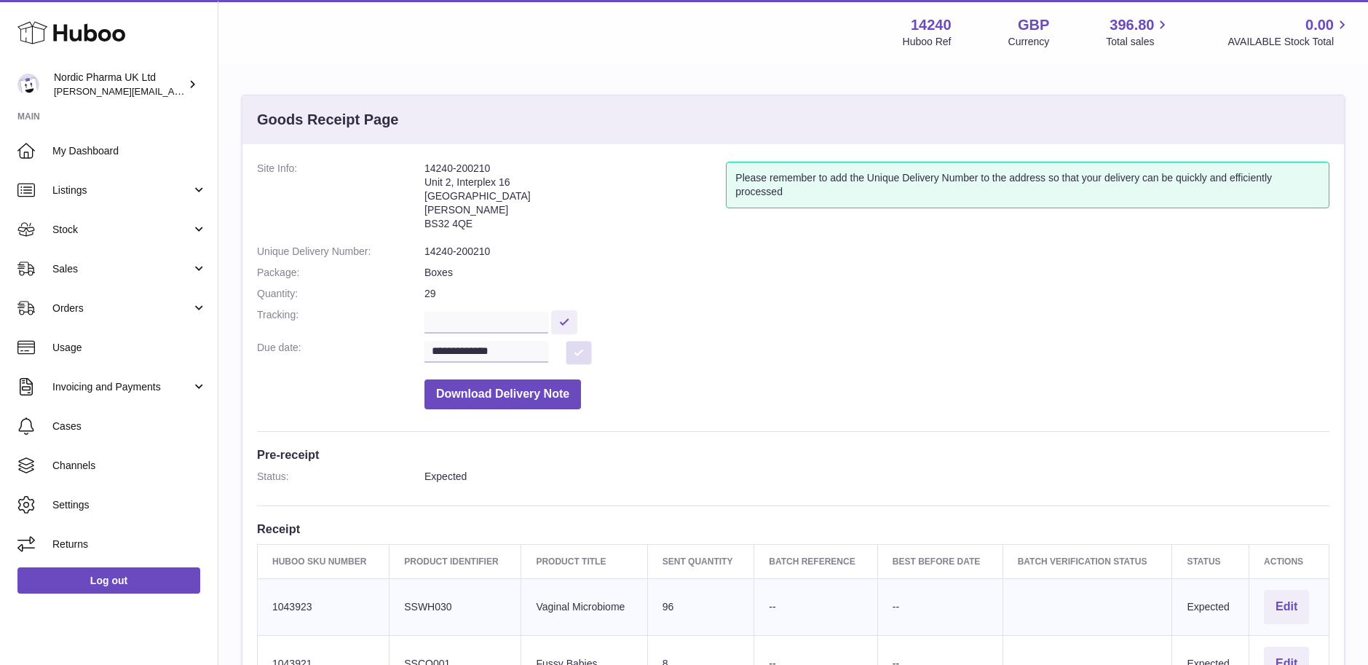
click at [590, 353] on button at bounding box center [579, 353] width 26 height 24
click at [491, 353] on input "**********" at bounding box center [486, 352] width 124 height 22
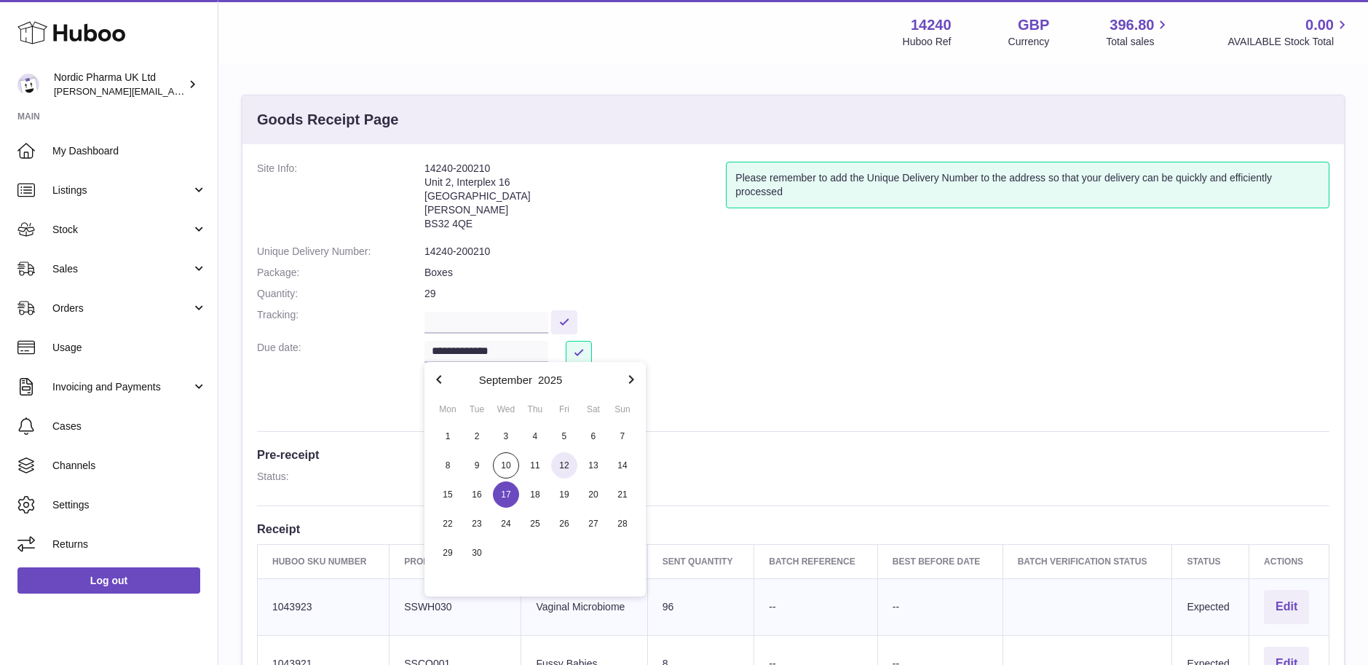
click at [559, 465] on span "12" at bounding box center [564, 465] width 26 height 26
type input "**********"
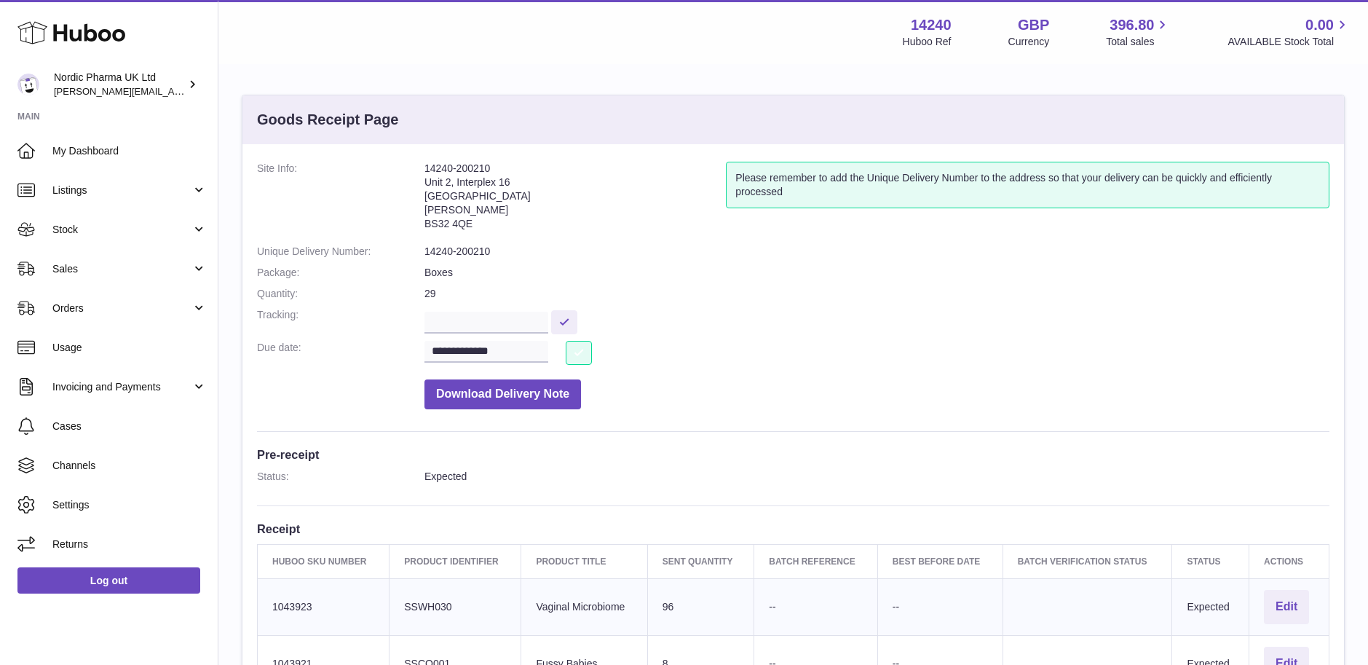
click at [580, 351] on button at bounding box center [579, 353] width 26 height 24
click at [132, 574] on link "Log out" at bounding box center [108, 580] width 183 height 26
